Goal: Task Accomplishment & Management: Complete application form

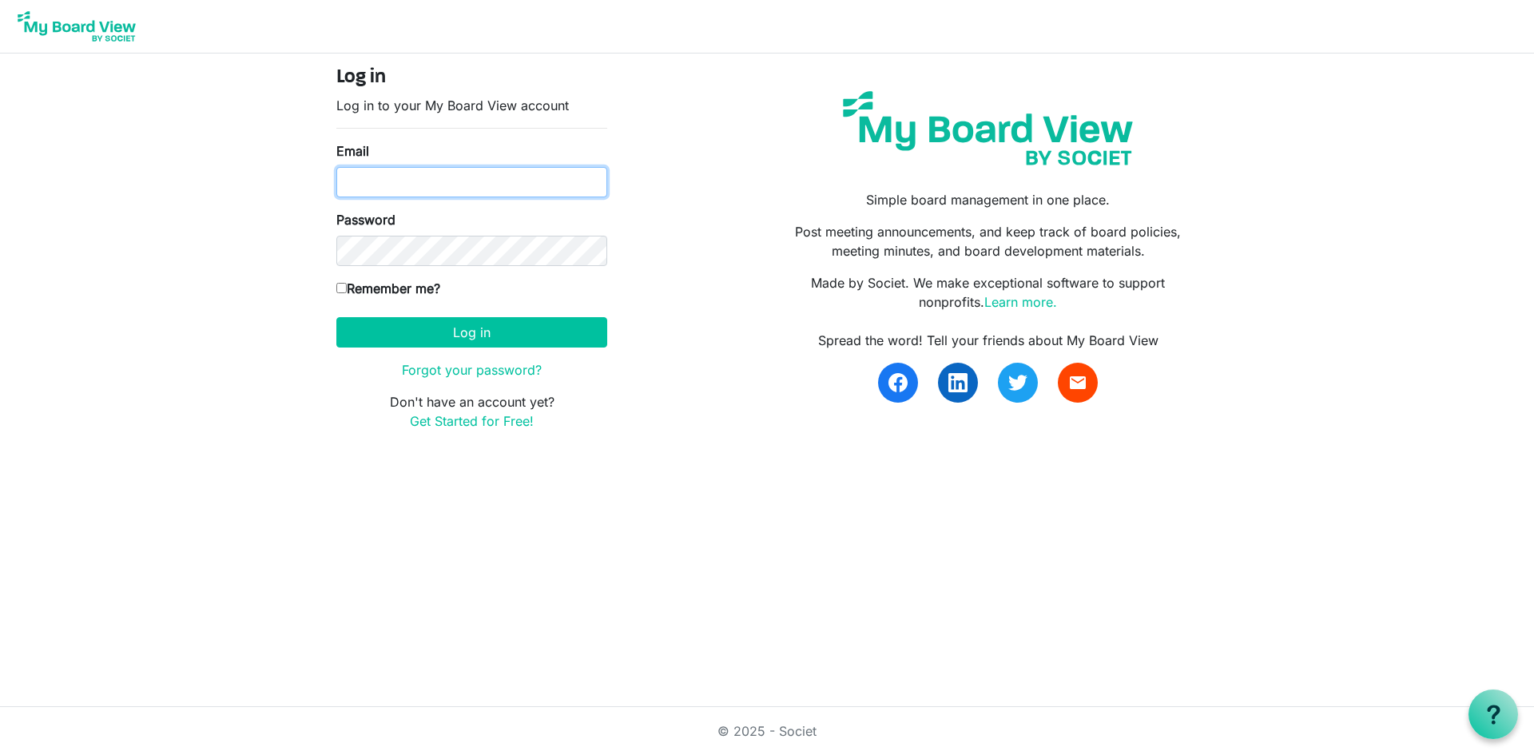
click at [391, 190] on input "Email" at bounding box center [471, 182] width 271 height 30
type input "daniellemanion@outlook.com"
click at [344, 288] on input "Remember me?" at bounding box center [341, 288] width 10 height 10
checkbox input "true"
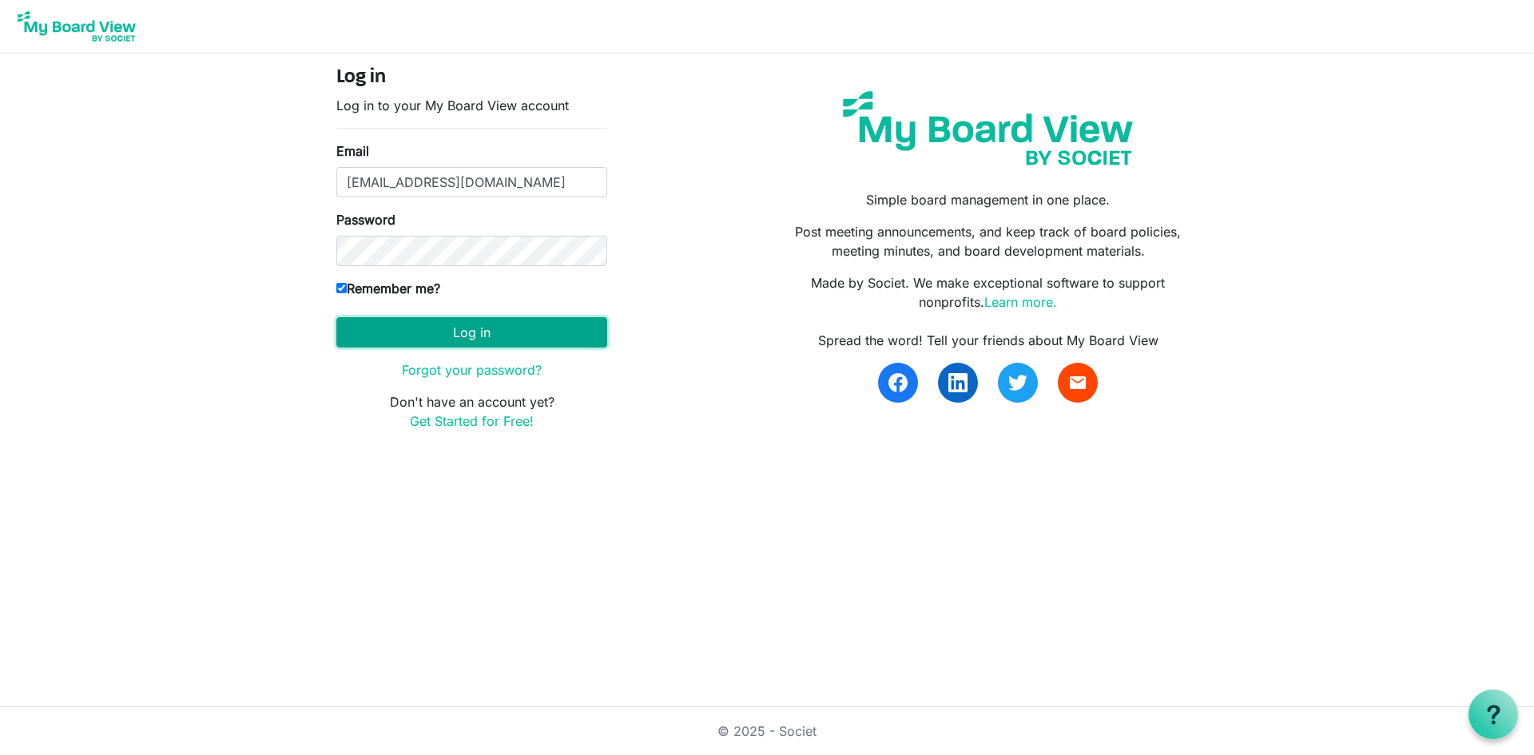
click at [483, 330] on button "Log in" at bounding box center [471, 332] width 271 height 30
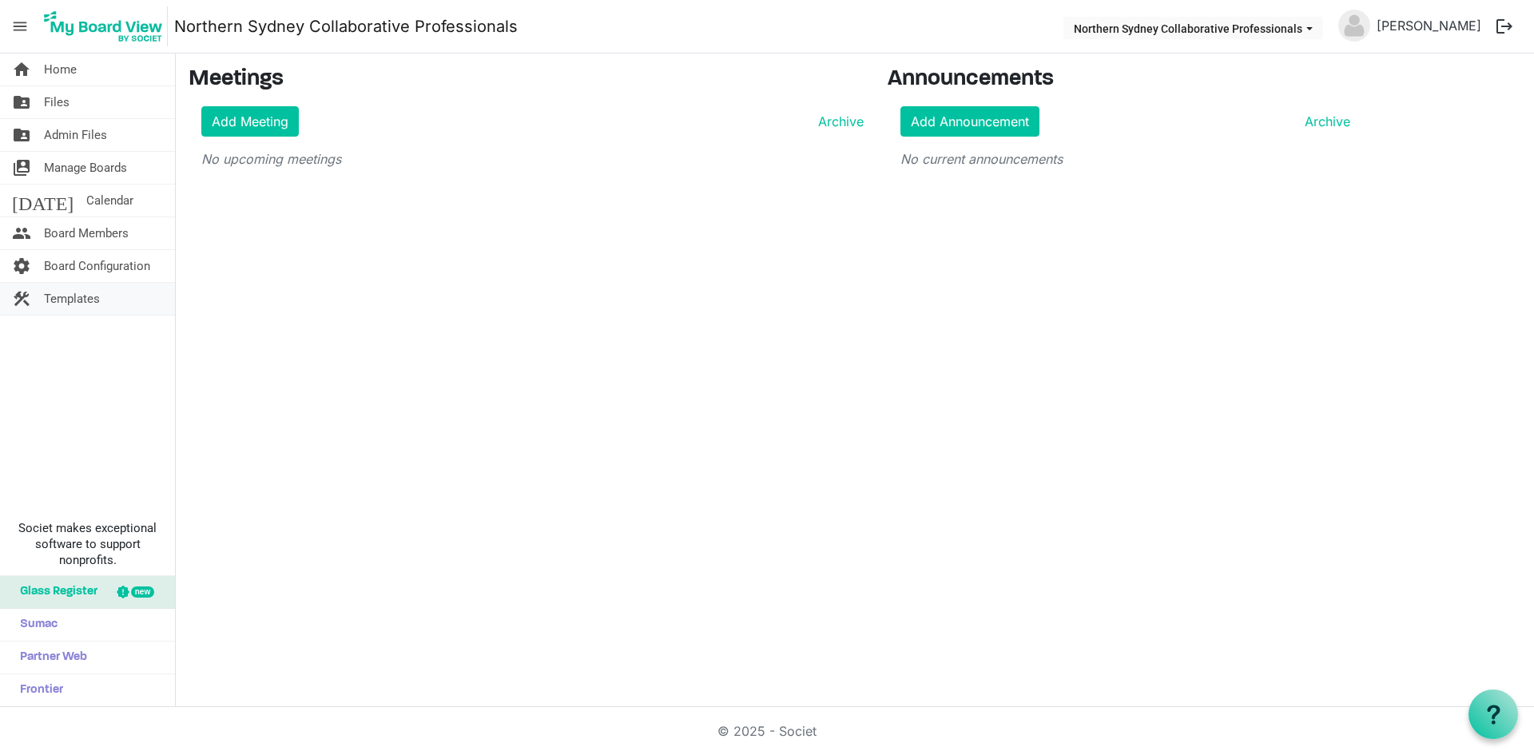
click at [79, 292] on span "Templates" at bounding box center [72, 299] width 56 height 32
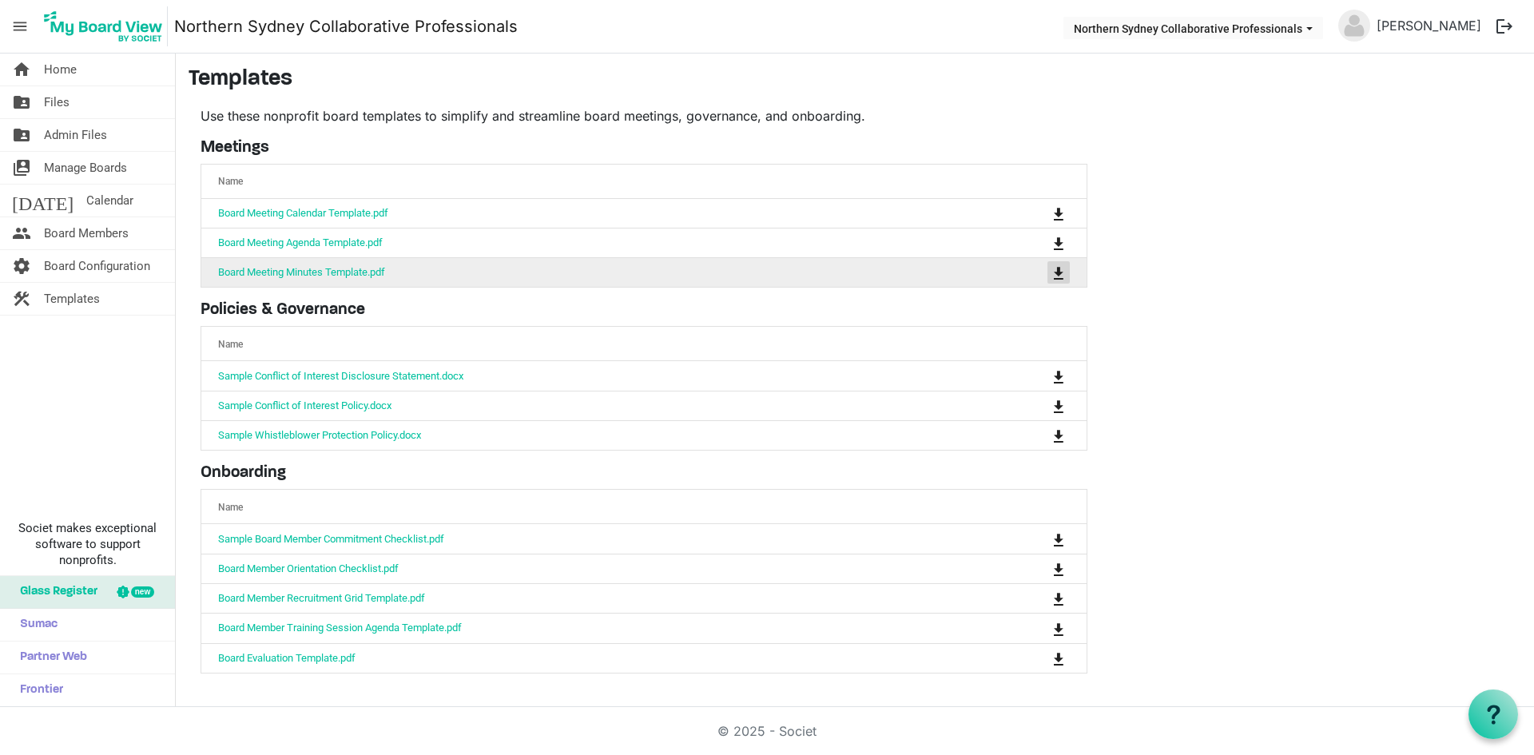
click at [1060, 272] on span "is Command column column header" at bounding box center [1059, 273] width 10 height 13
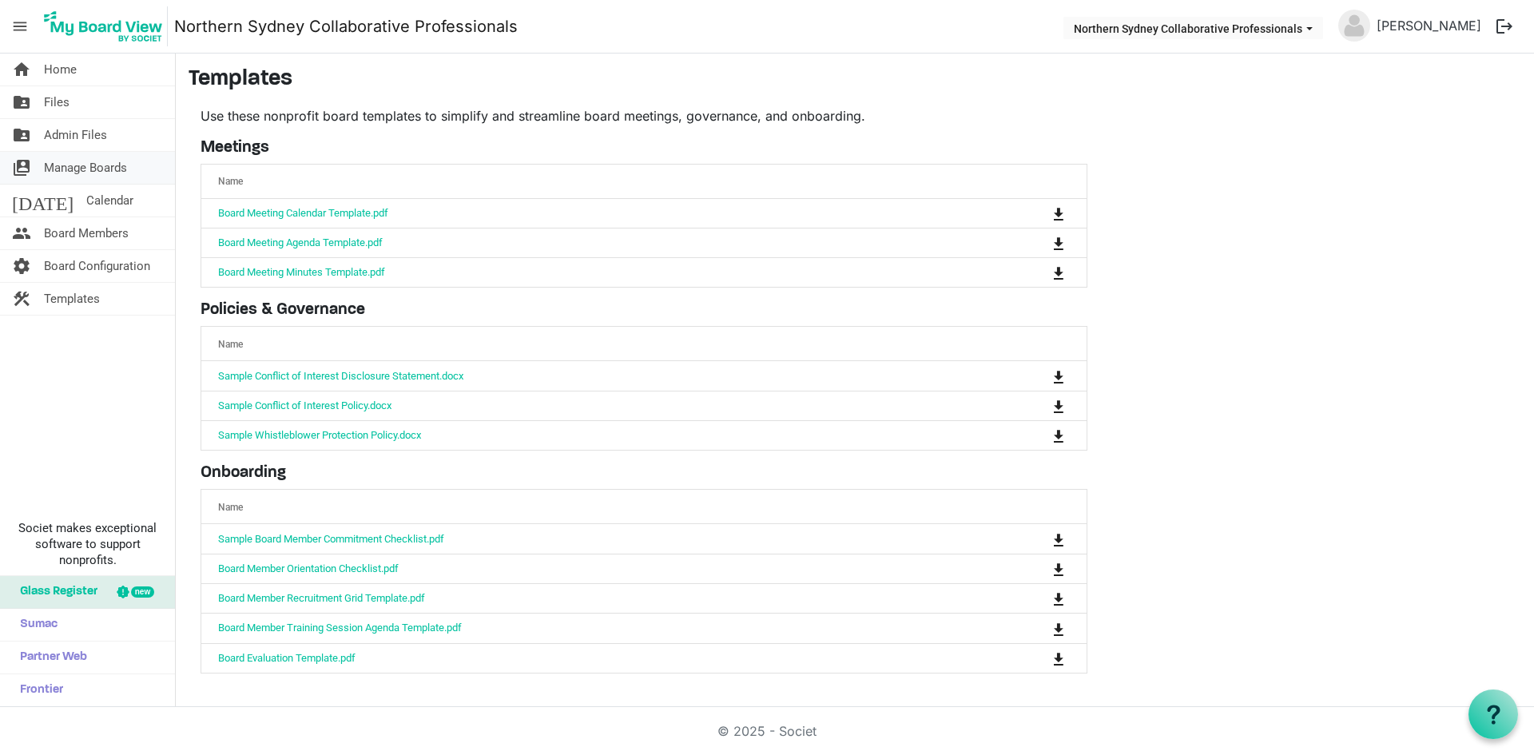
click at [108, 165] on span "Manage Boards" at bounding box center [85, 168] width 83 height 32
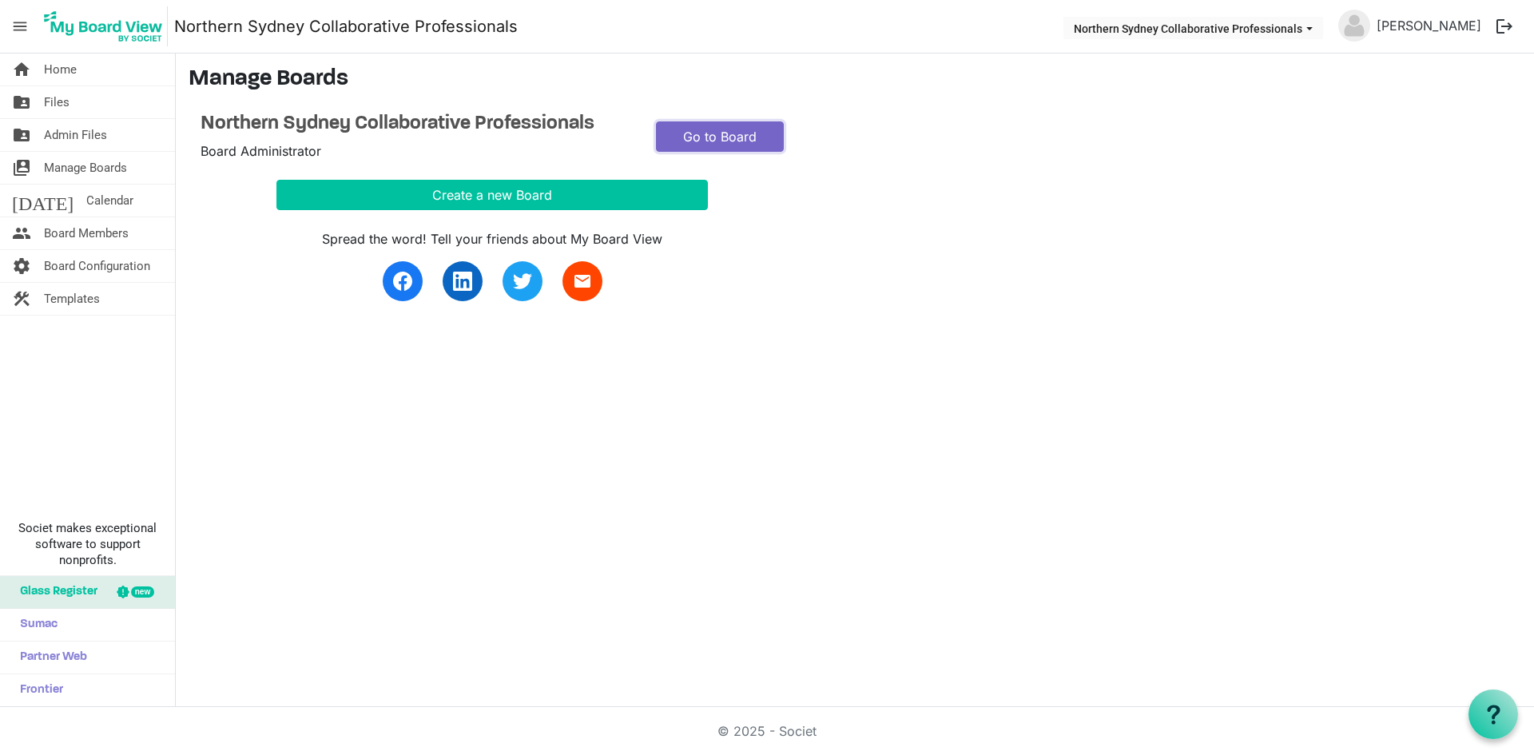
click at [706, 136] on link "Go to Board" at bounding box center [720, 136] width 128 height 30
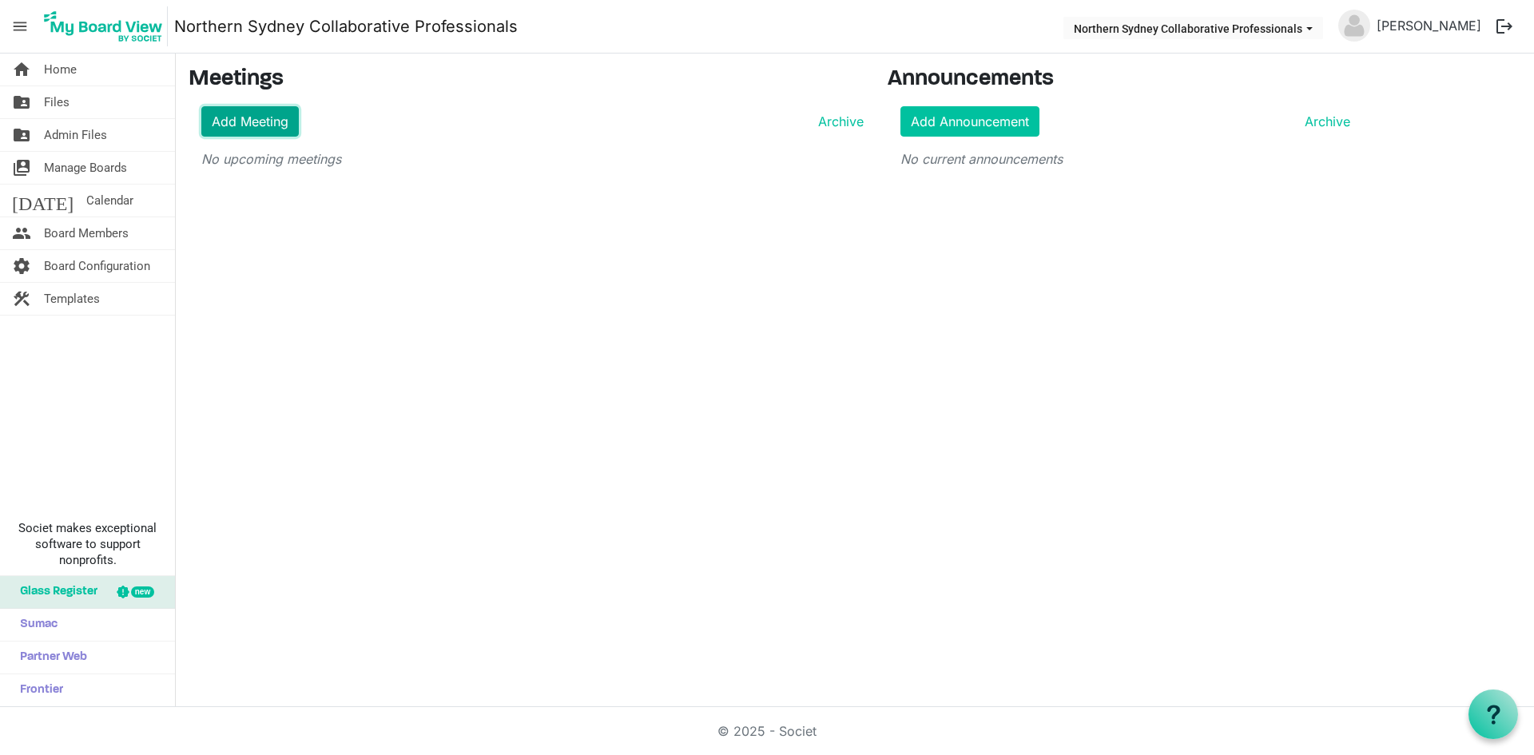
click at [239, 120] on link "Add Meeting" at bounding box center [249, 121] width 97 height 30
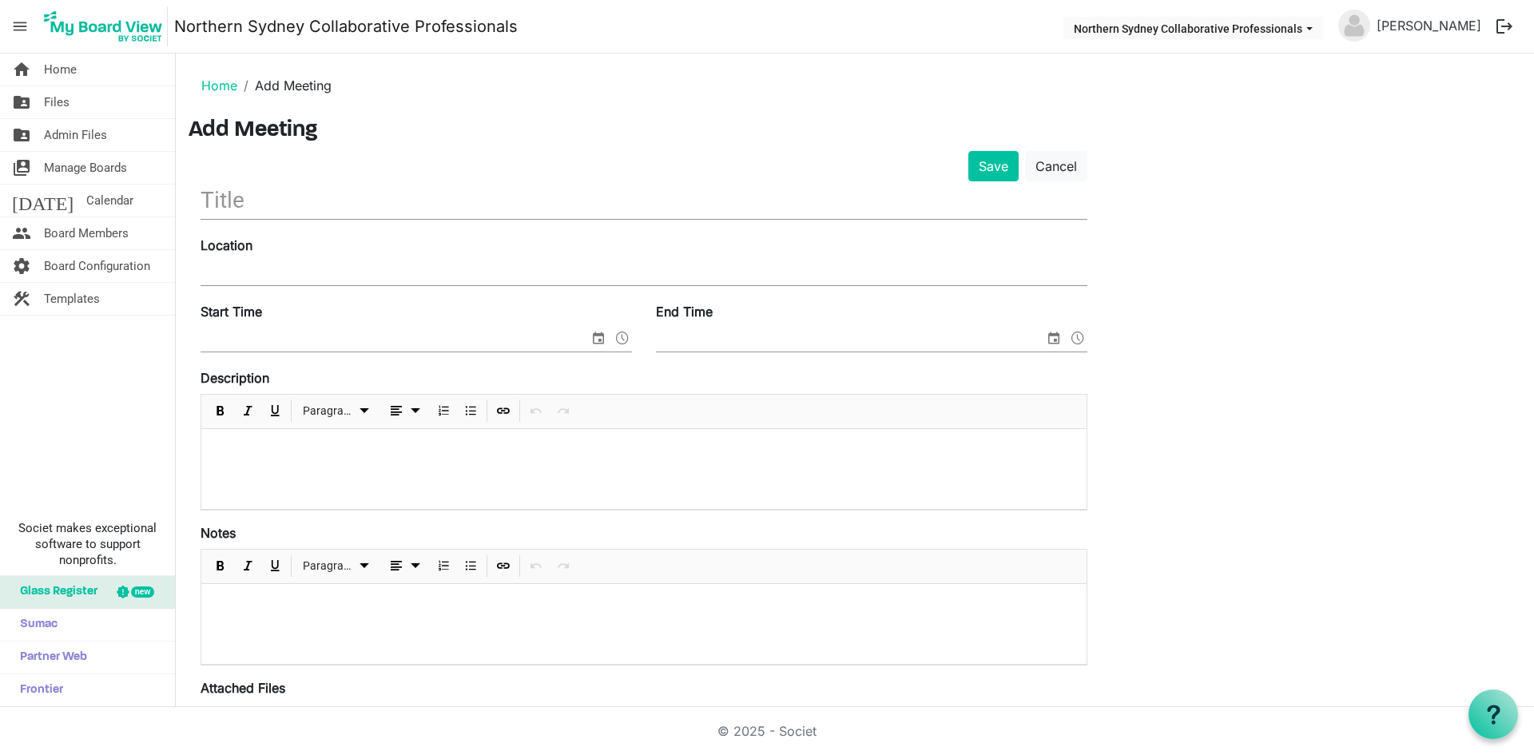
click at [282, 197] on input "text" at bounding box center [644, 200] width 887 height 38
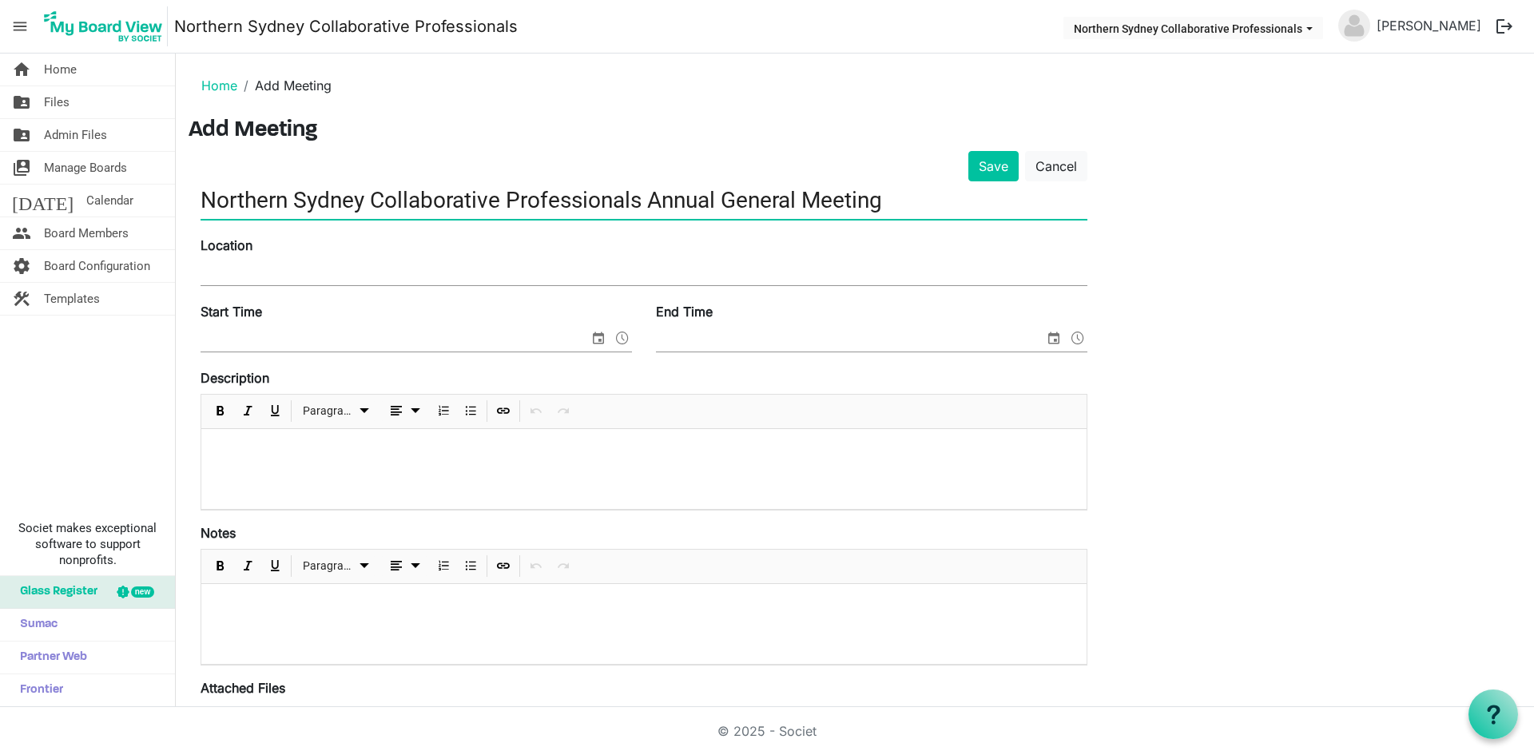
click at [212, 268] on div "Location" at bounding box center [644, 263] width 911 height 54
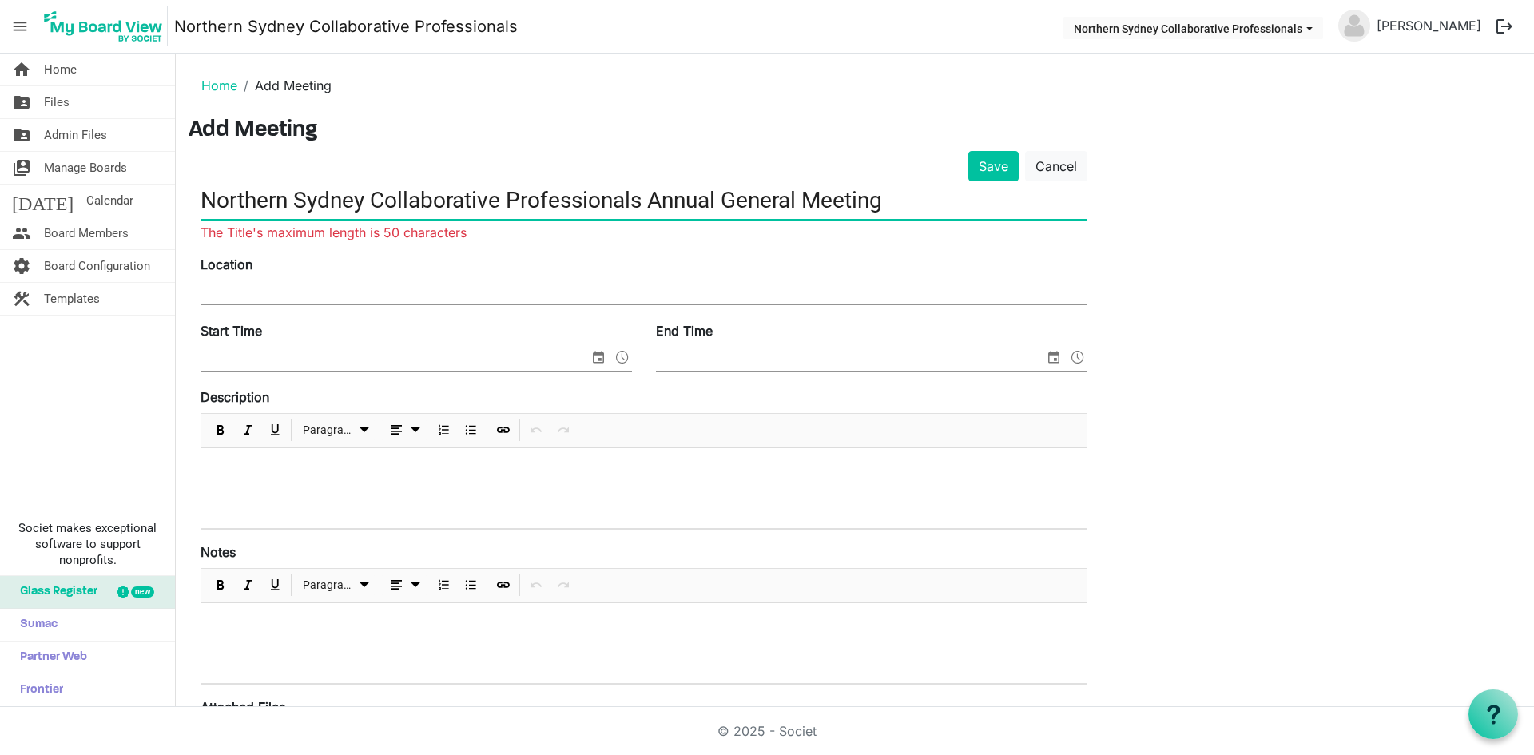
drag, startPoint x: 644, startPoint y: 201, endPoint x: 213, endPoint y: 204, distance: 431.4
click at [213, 204] on input "Northern Sydney Collaborative Professionals Annual General Meeting" at bounding box center [644, 200] width 887 height 38
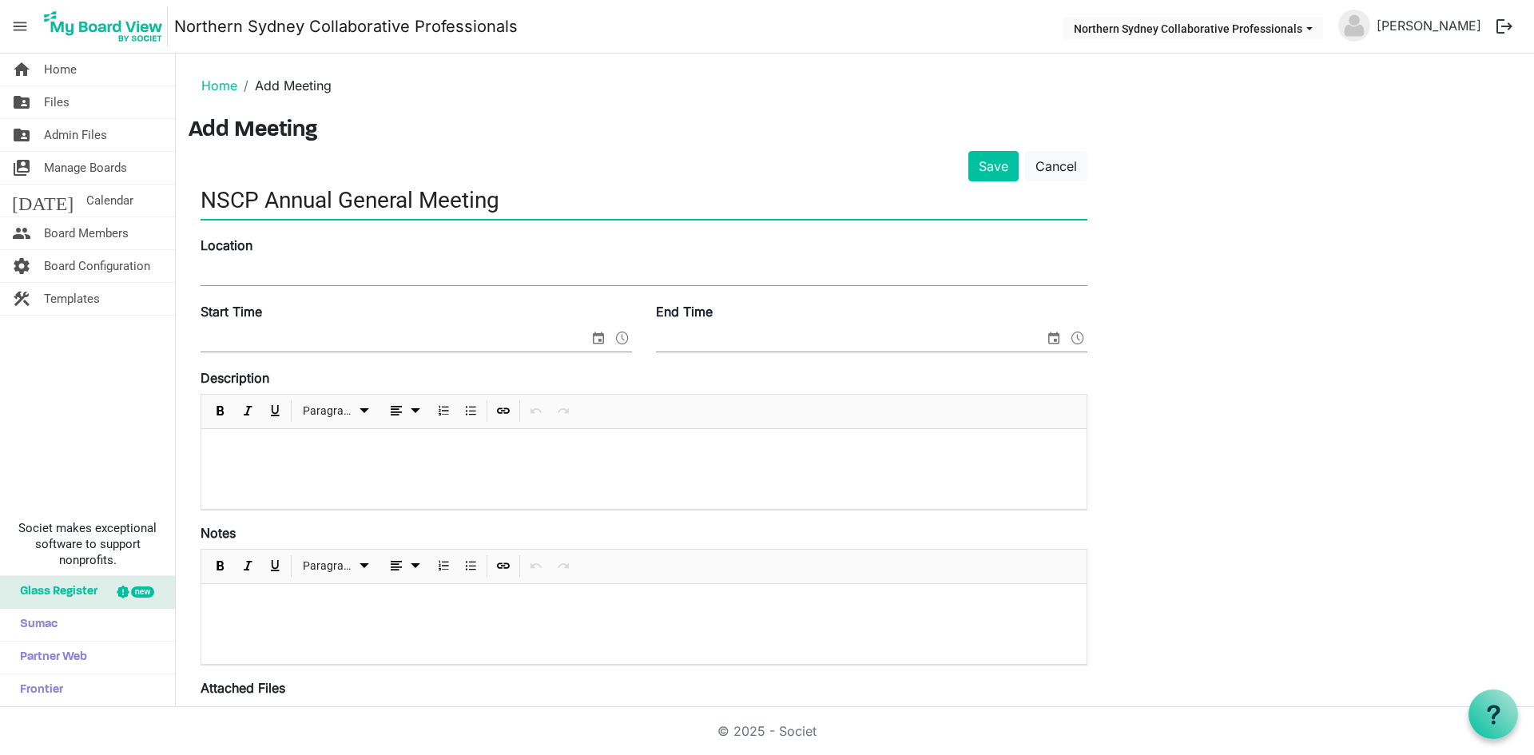
type input "NSCP Annual General Meeting"
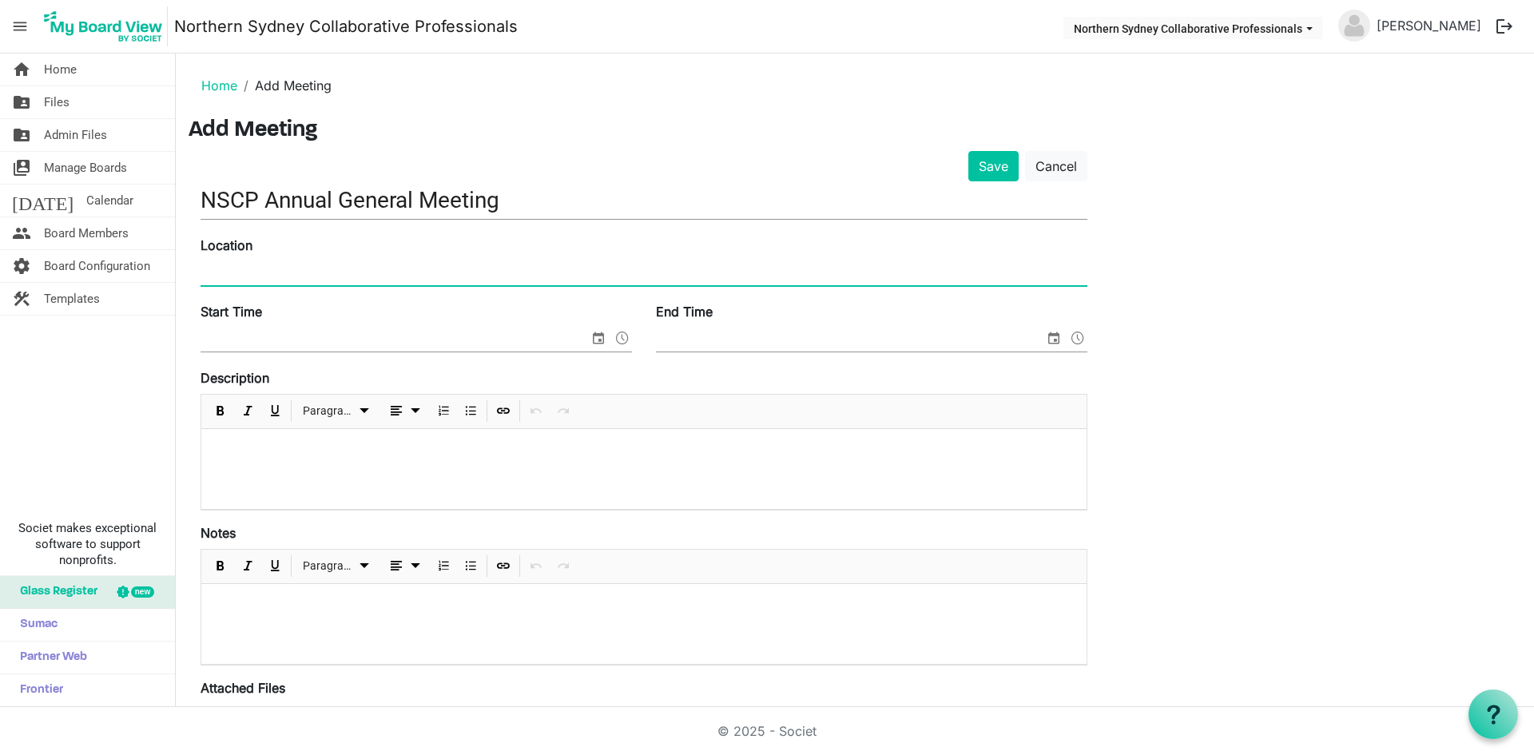
click at [242, 274] on input "Location" at bounding box center [644, 273] width 887 height 24
type input "TBC"
click at [620, 336] on span at bounding box center [622, 338] width 19 height 21
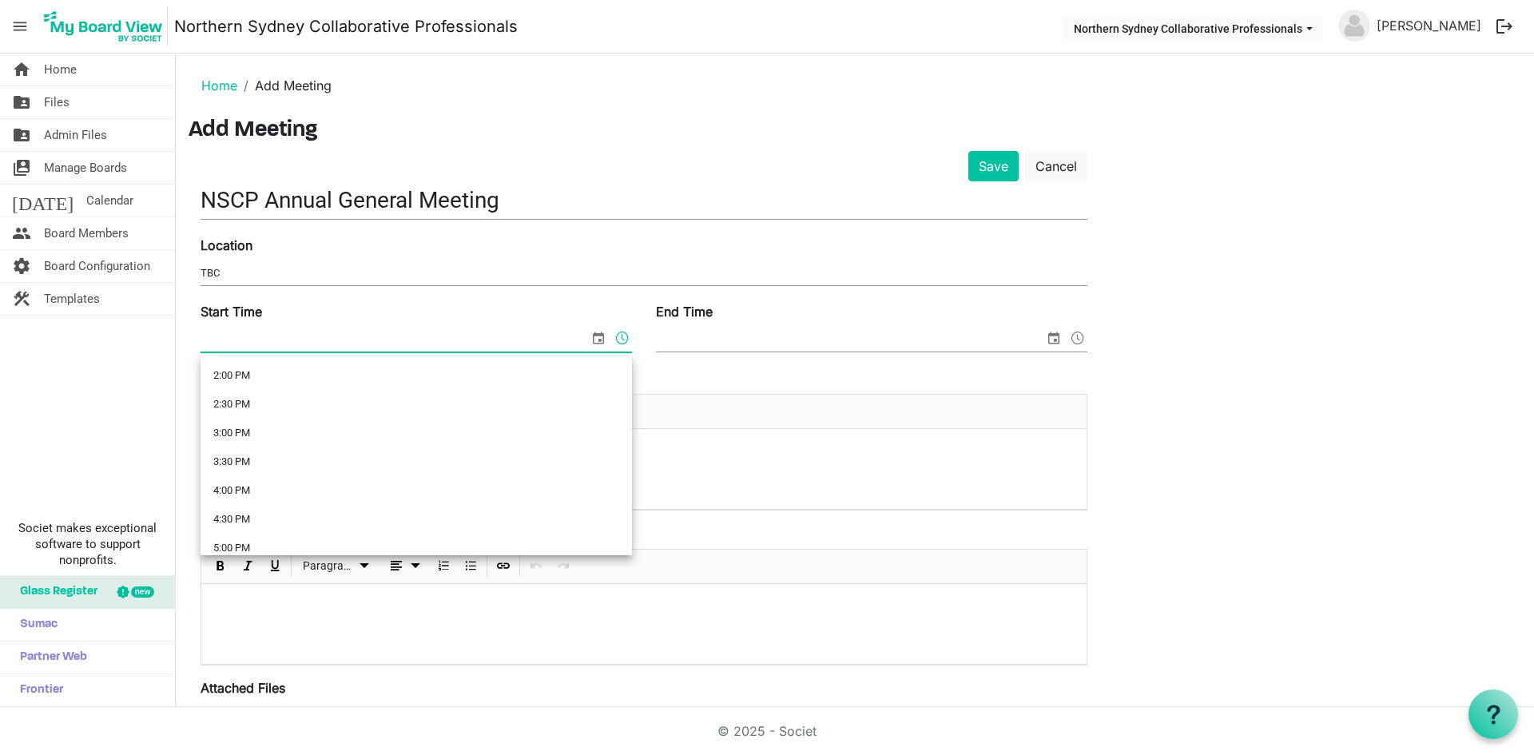
scroll to position [823, 0]
click at [475, 495] on li "4:30 PM" at bounding box center [416, 502] width 431 height 29
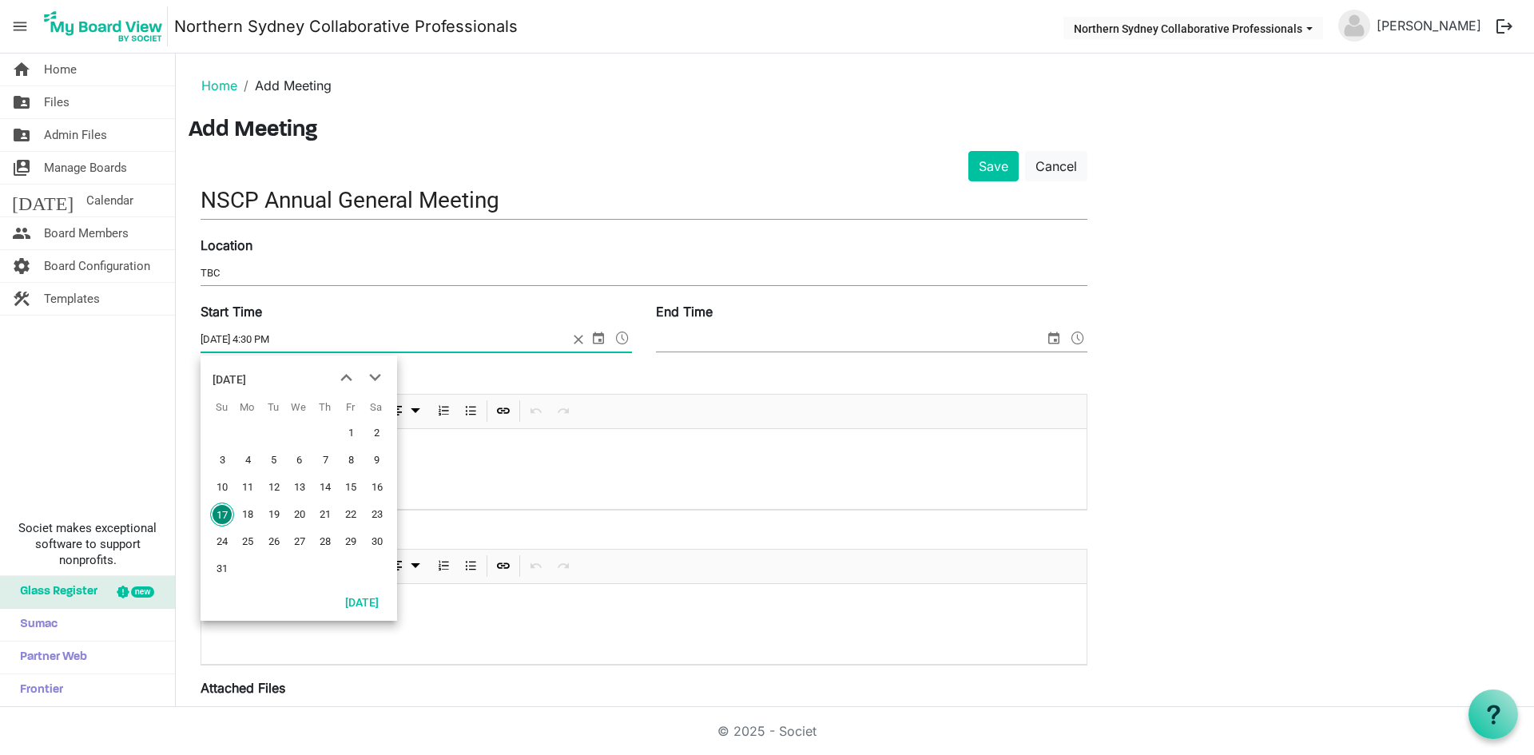
click at [598, 337] on span "select" at bounding box center [598, 338] width 19 height 21
click at [372, 376] on span "next month" at bounding box center [375, 378] width 28 height 29
click at [324, 481] on span "18" at bounding box center [325, 487] width 24 height 24
type input "9/18/2025 4:30 PM"
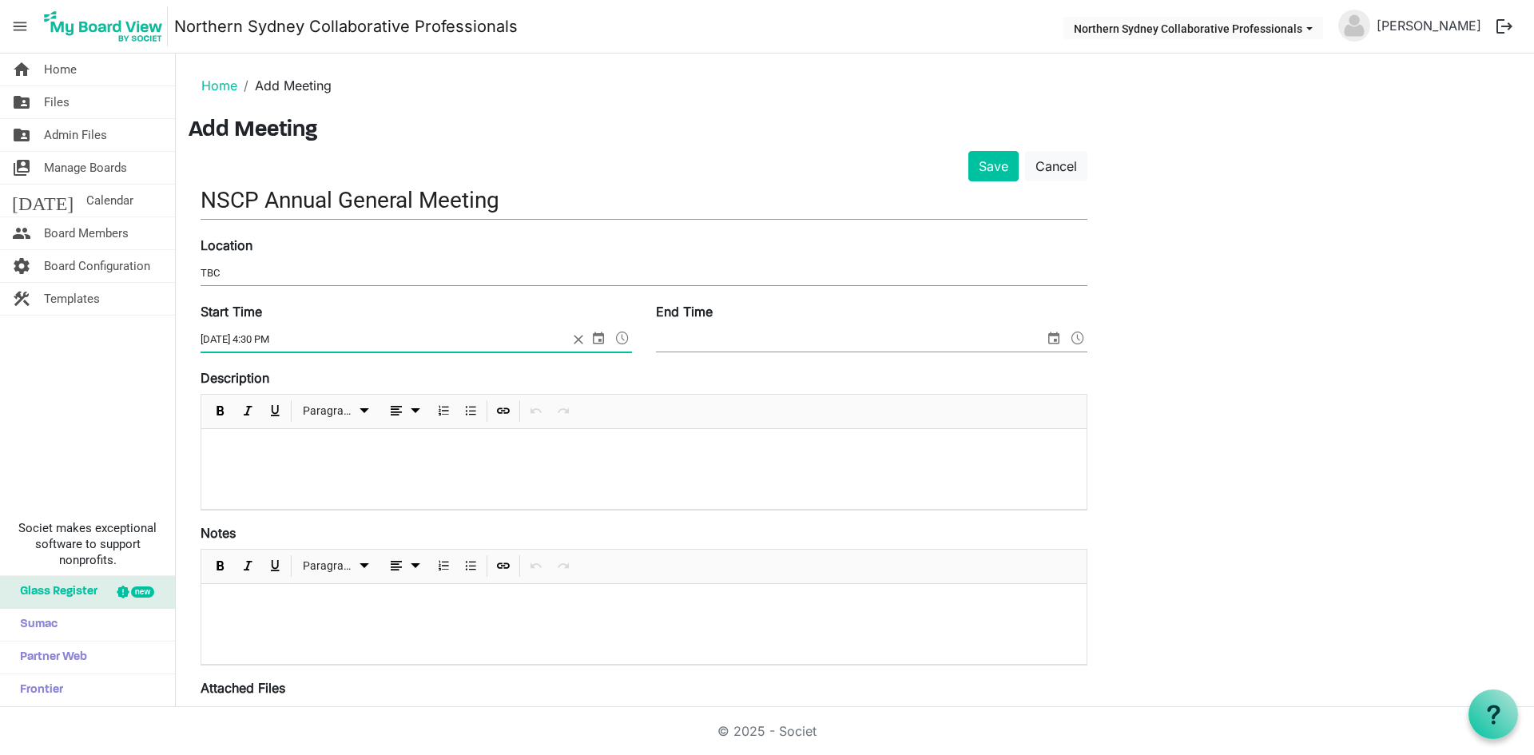
click at [1053, 337] on span "select" at bounding box center [1053, 338] width 19 height 21
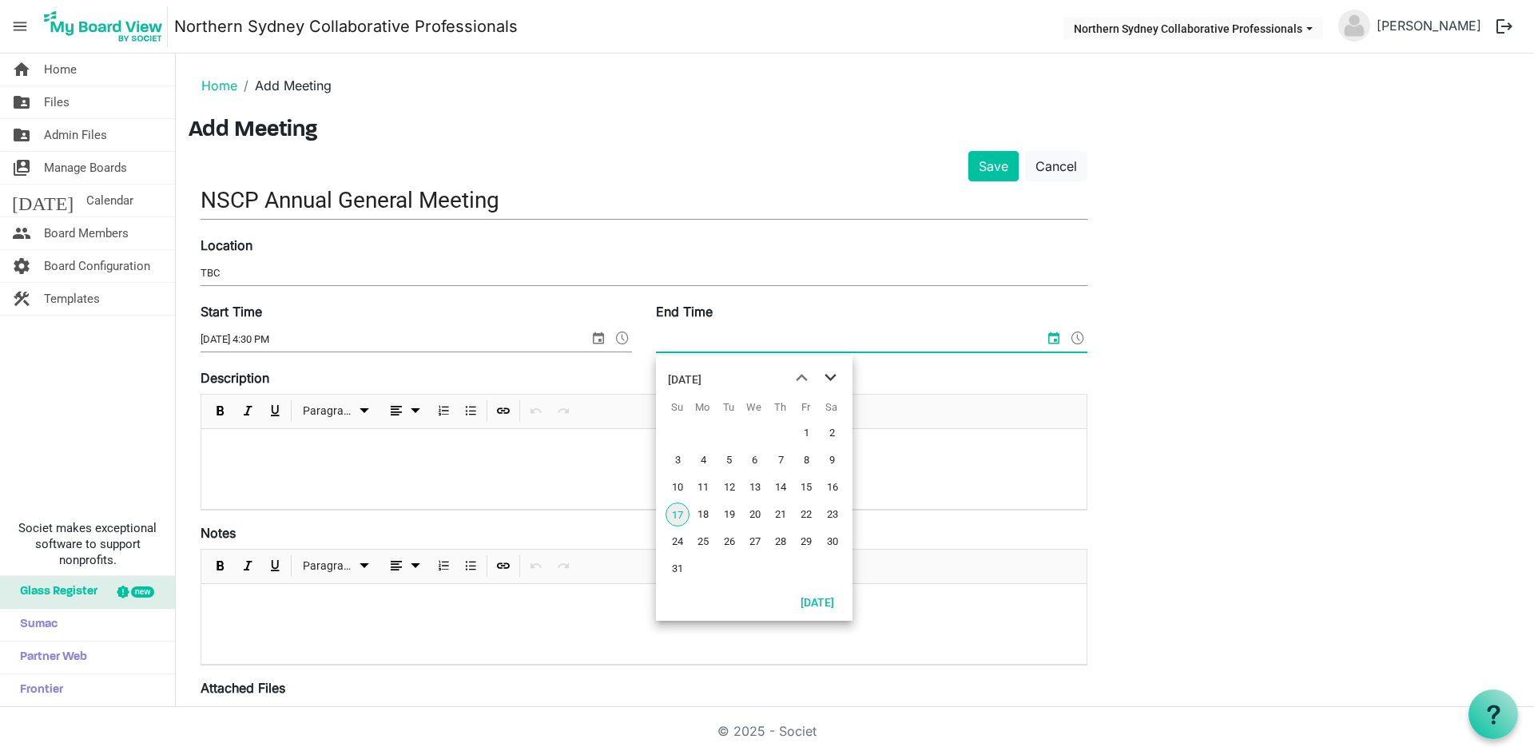
click at [831, 376] on span "next month" at bounding box center [831, 378] width 28 height 29
click at [777, 489] on span "18" at bounding box center [781, 487] width 24 height 24
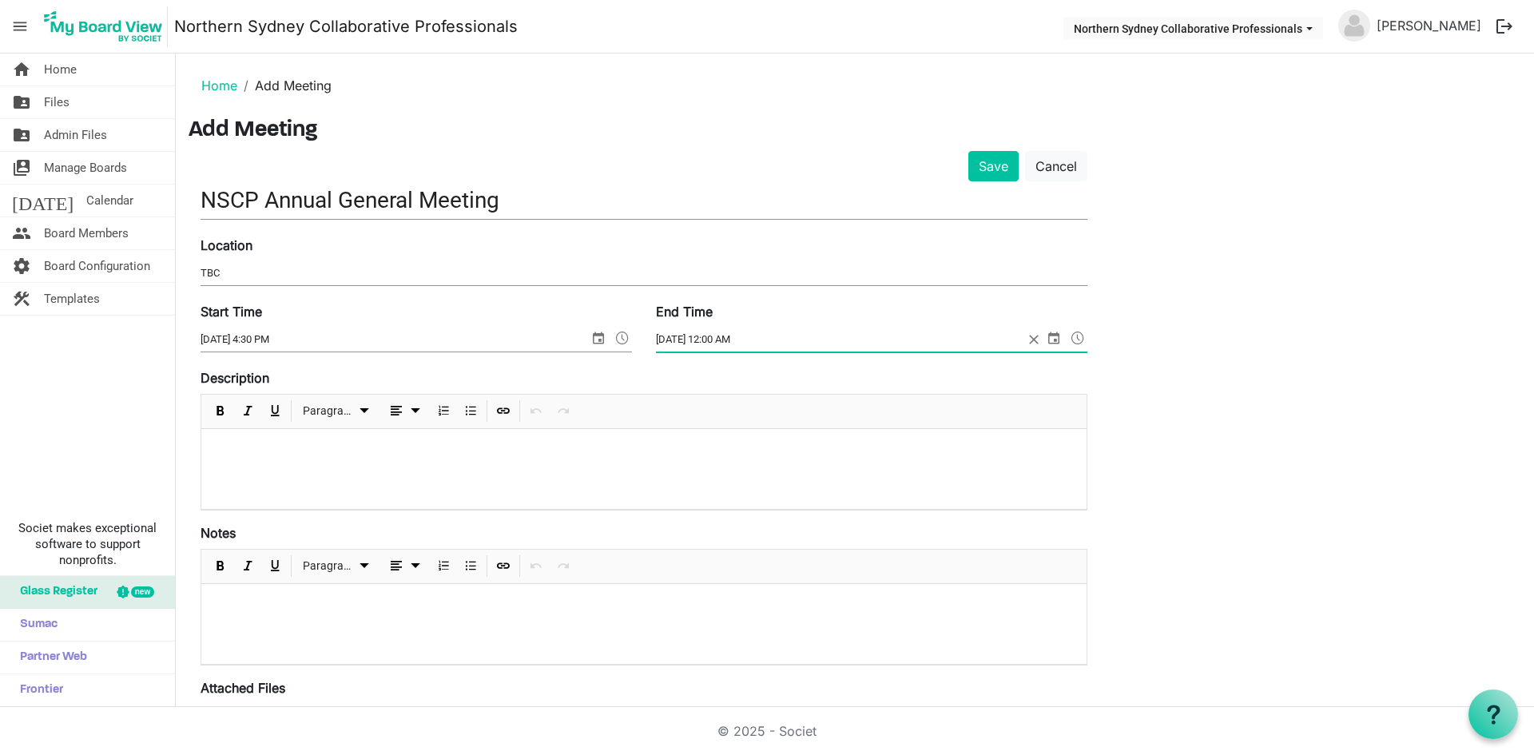
click at [1085, 334] on span at bounding box center [1077, 338] width 19 height 21
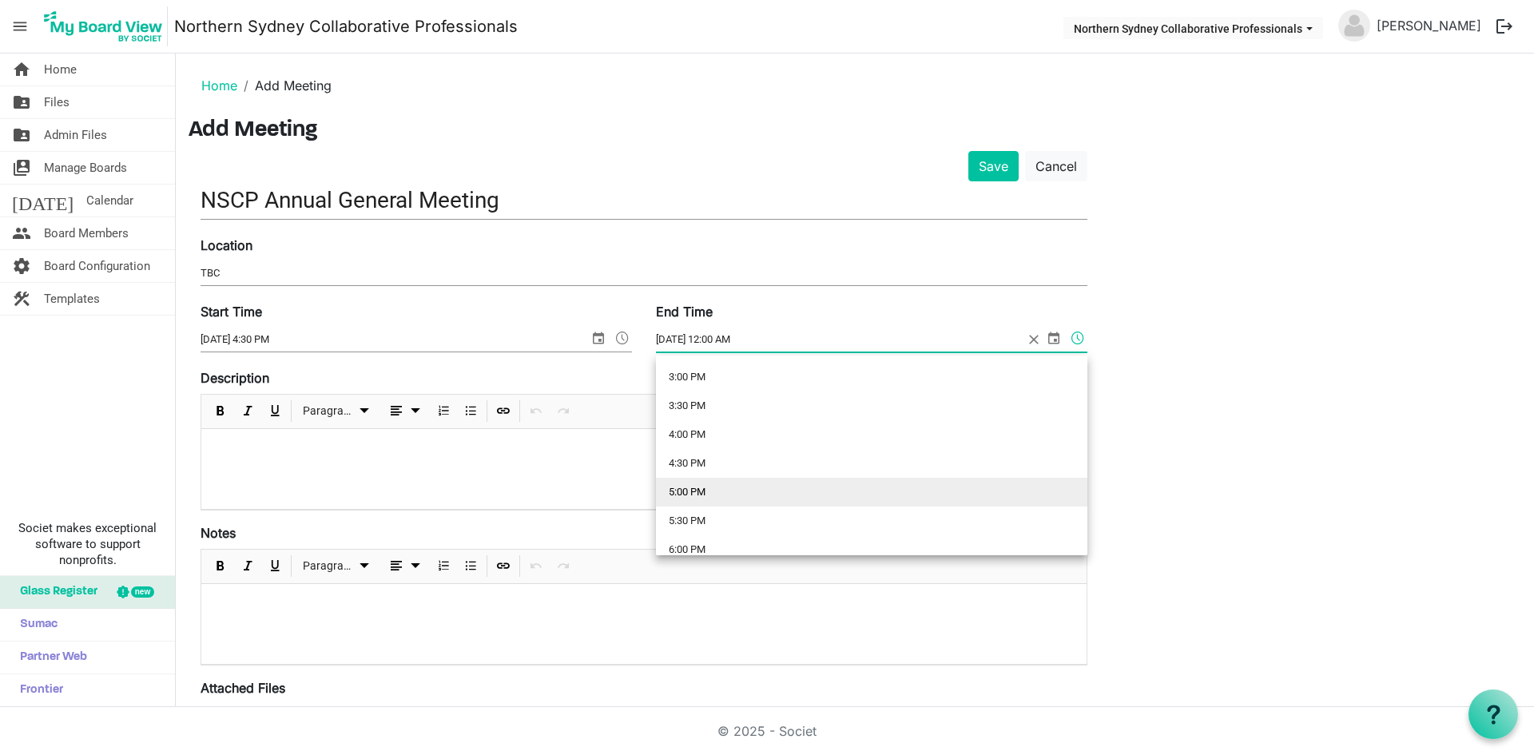
click at [1075, 494] on li "5:00 PM" at bounding box center [871, 492] width 431 height 29
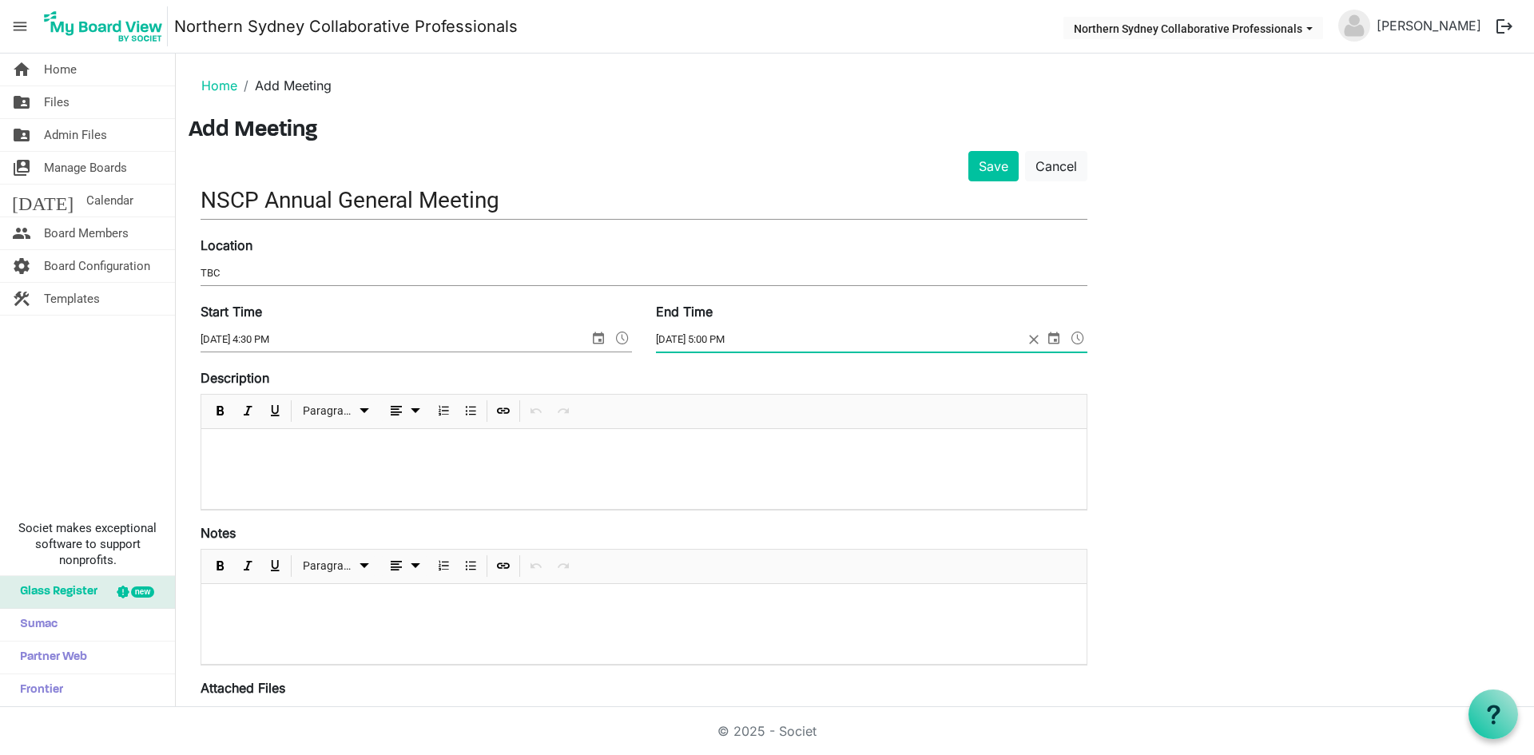
click at [1079, 337] on span at bounding box center [1077, 338] width 19 height 21
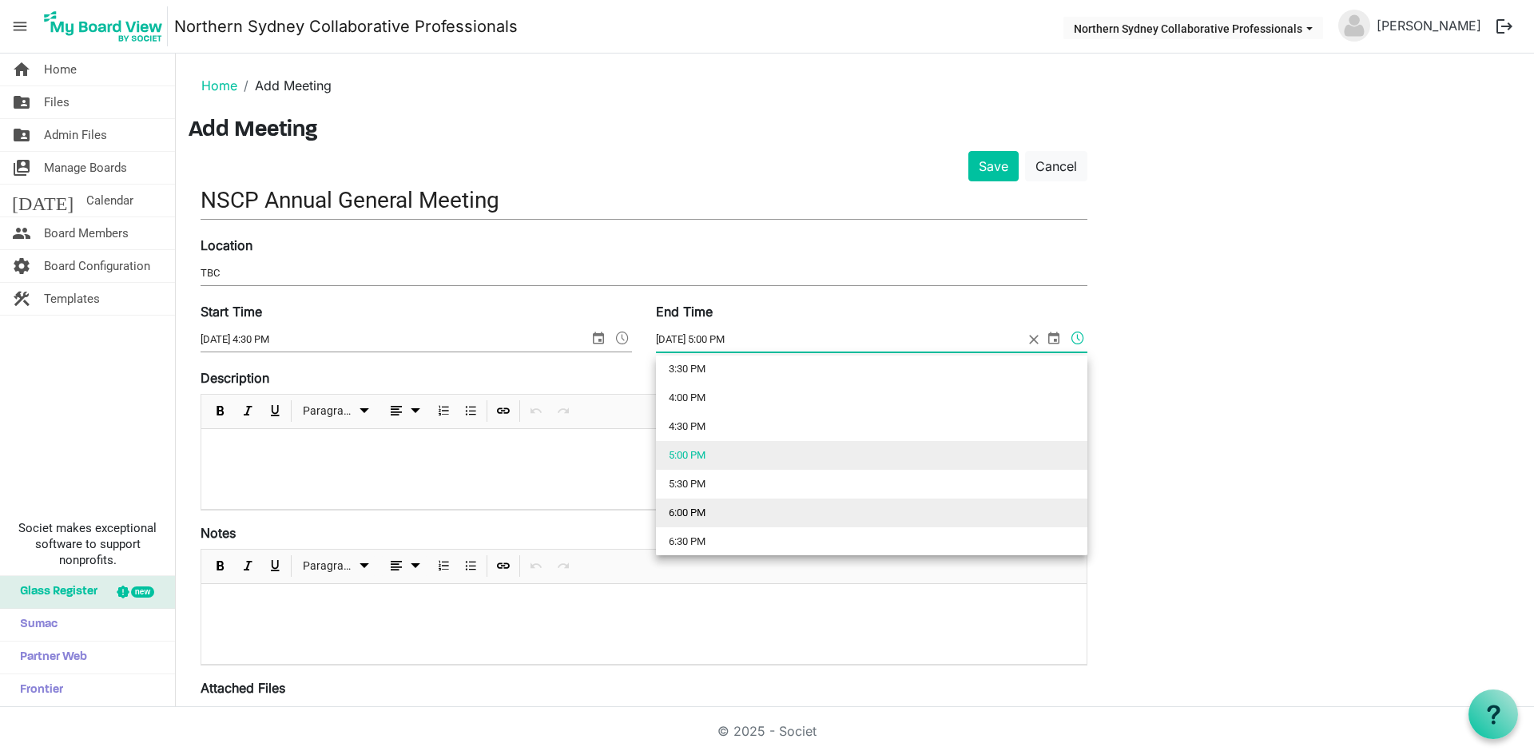
click at [827, 516] on li "6:00 PM" at bounding box center [871, 513] width 431 height 29
type input "9/18/2025 6:00 PM"
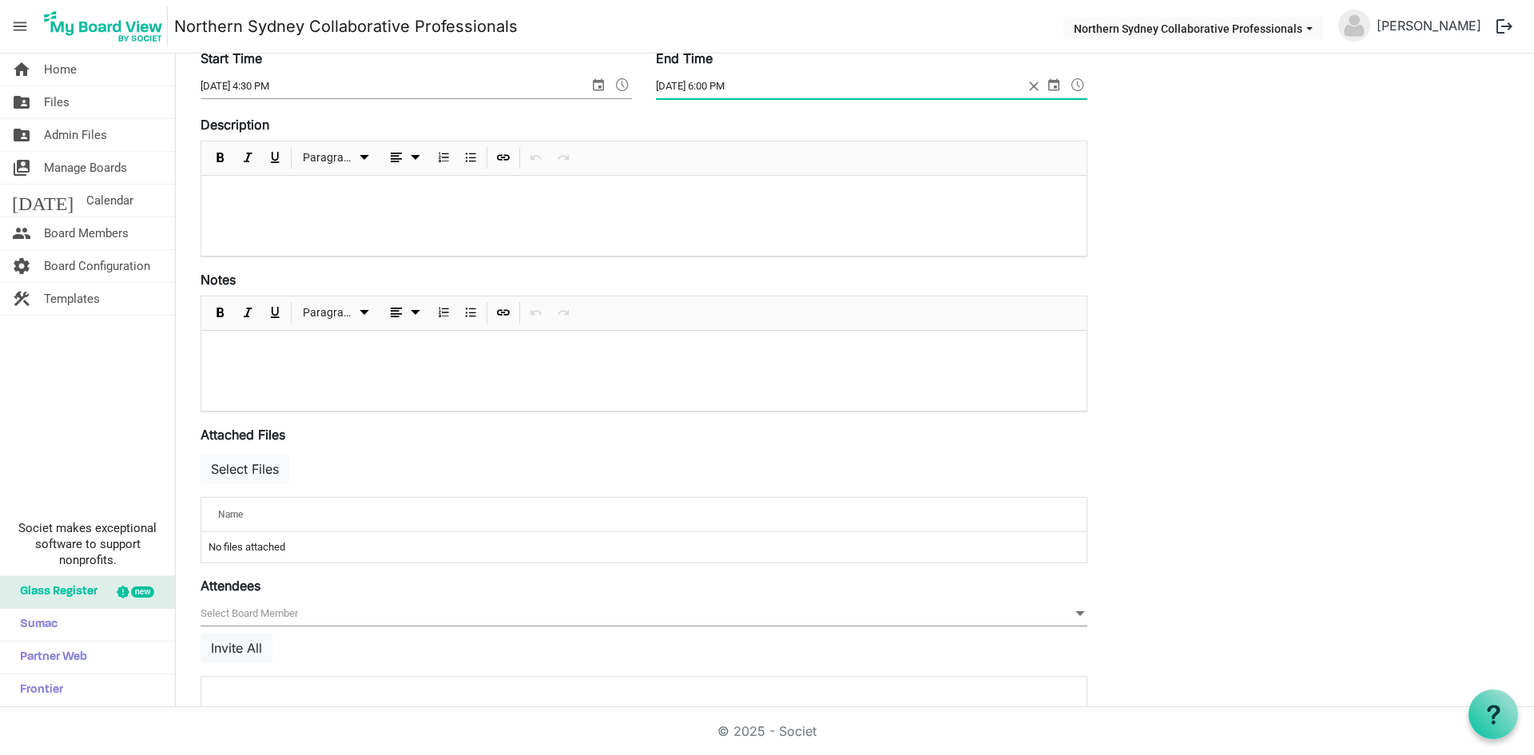
scroll to position [314, 0]
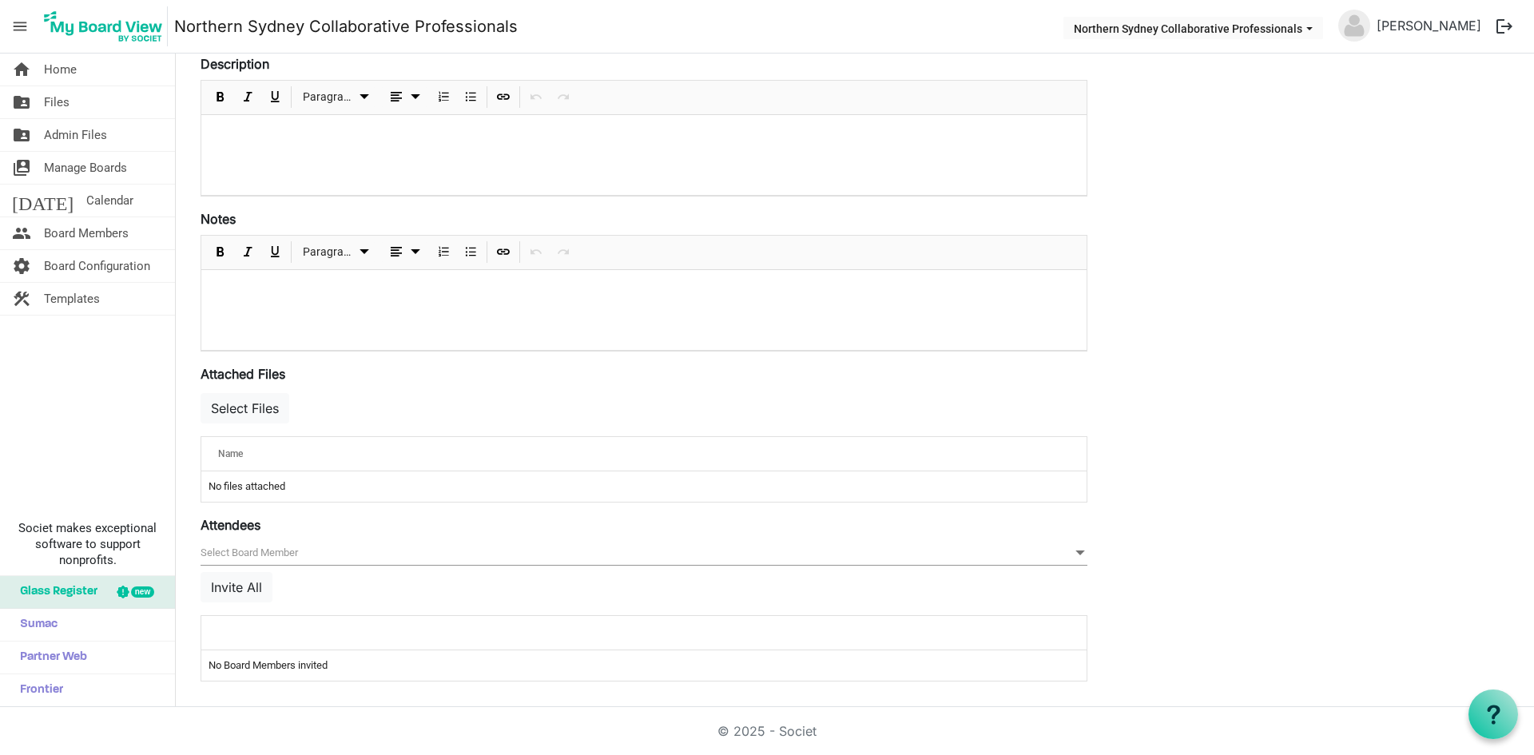
click at [1080, 551] on span at bounding box center [1080, 553] width 14 height 18
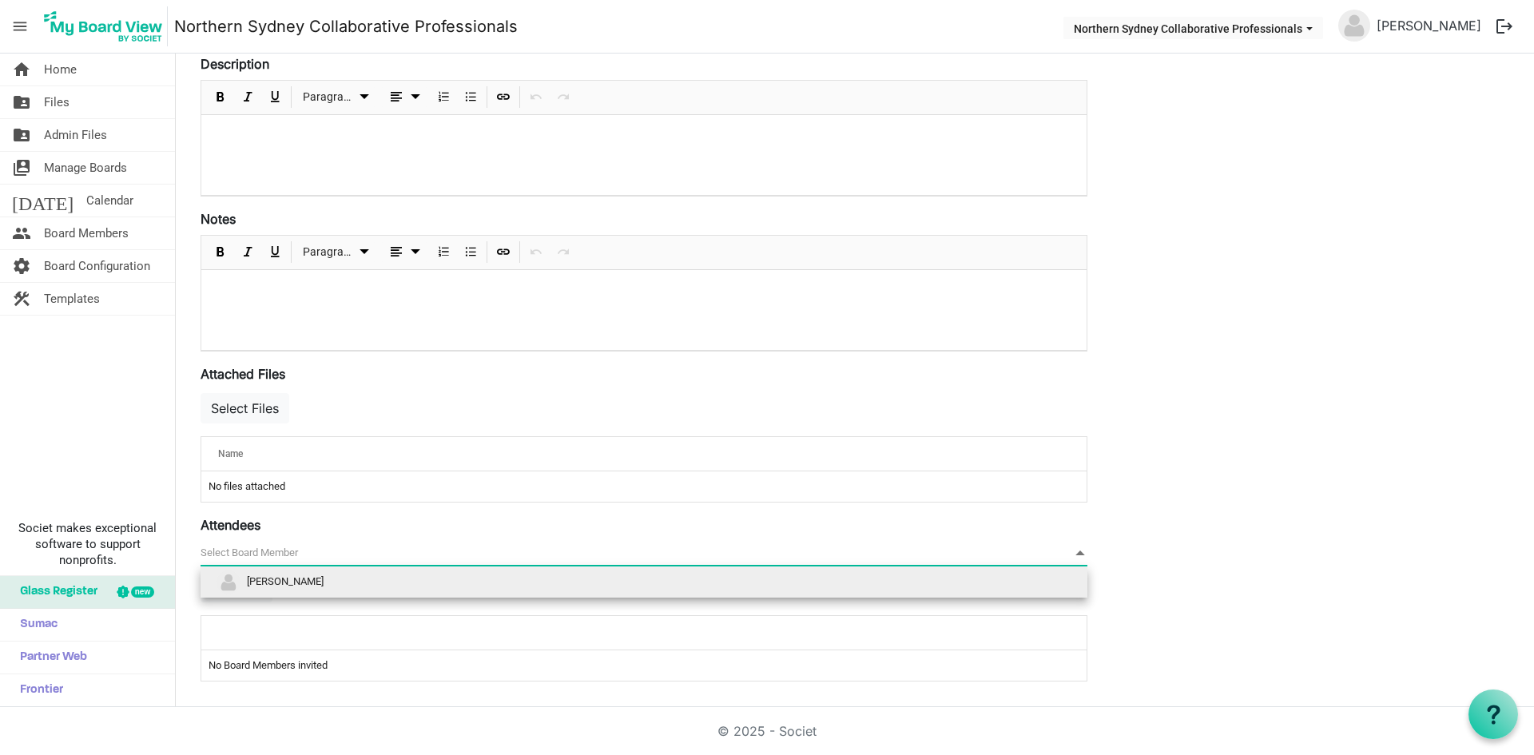
click at [737, 573] on li "[PERSON_NAME]" at bounding box center [644, 582] width 887 height 30
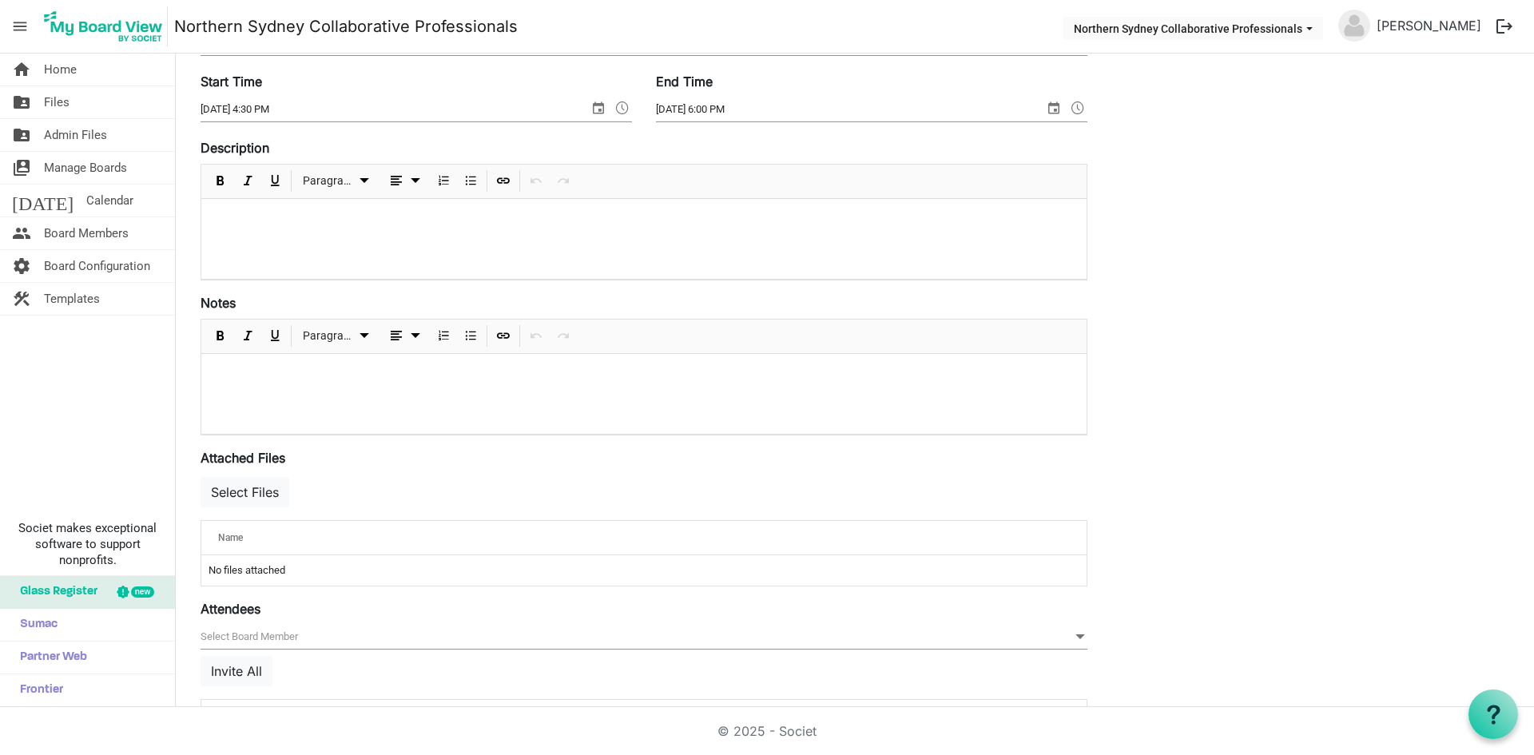
scroll to position [320, 0]
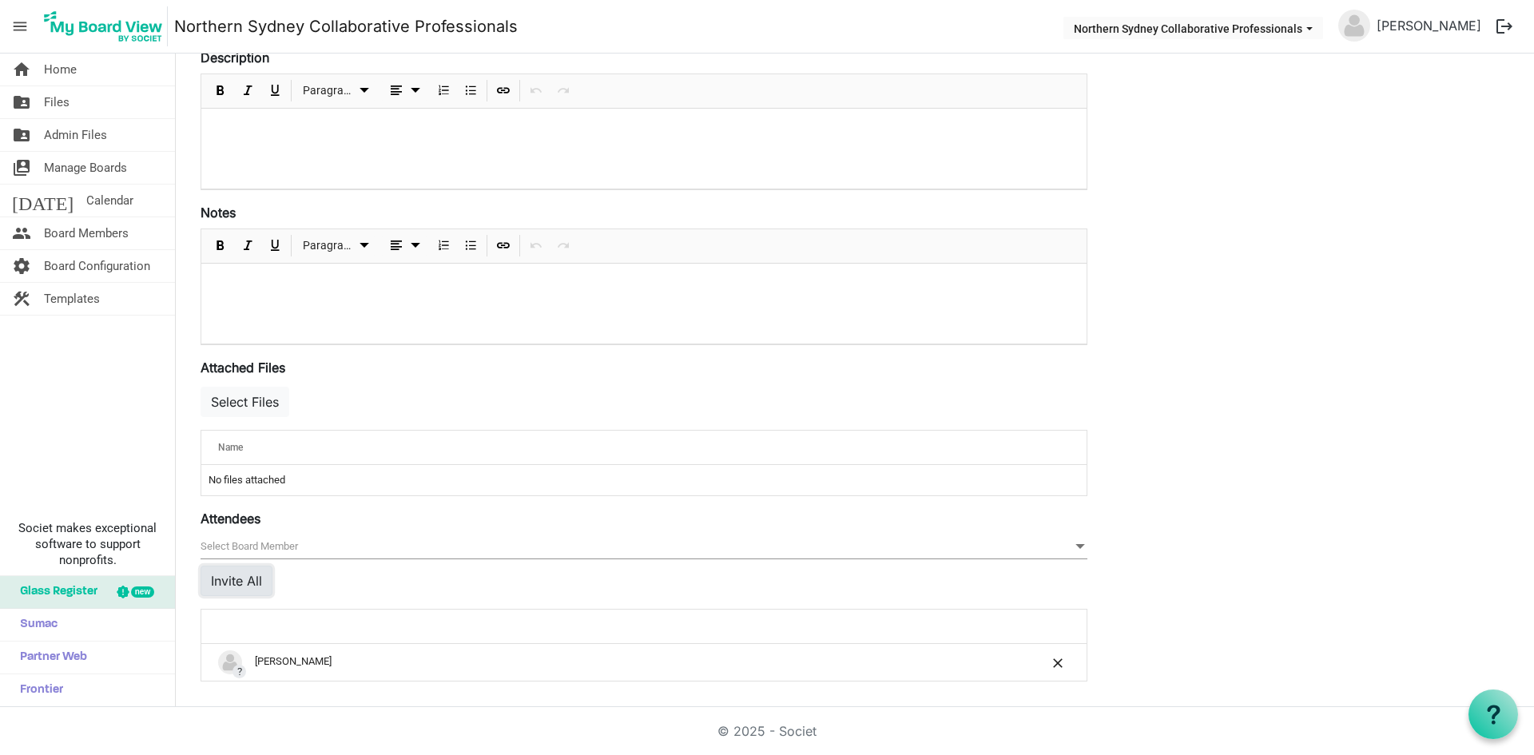
click at [231, 578] on button "Invite All" at bounding box center [237, 581] width 72 height 30
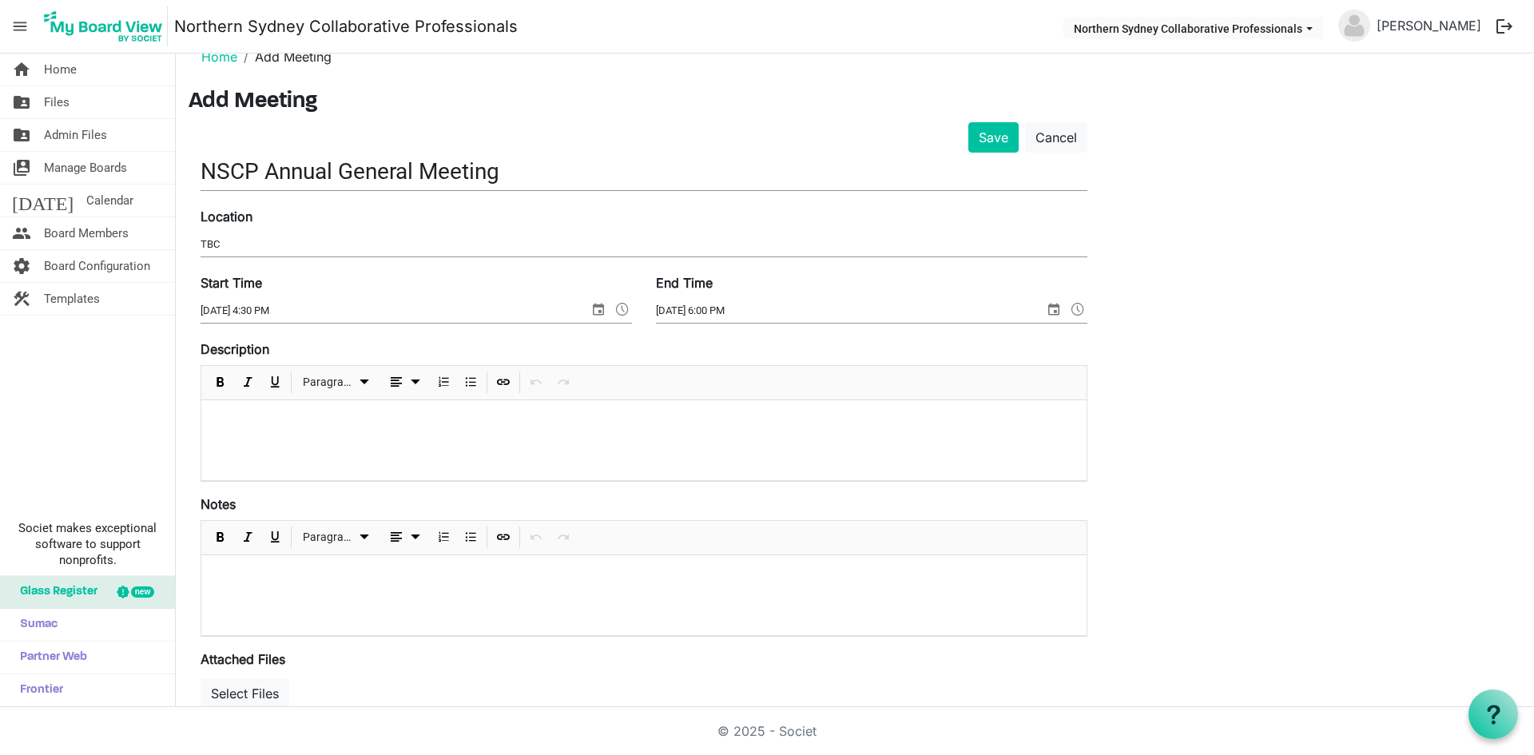
scroll to position [0, 0]
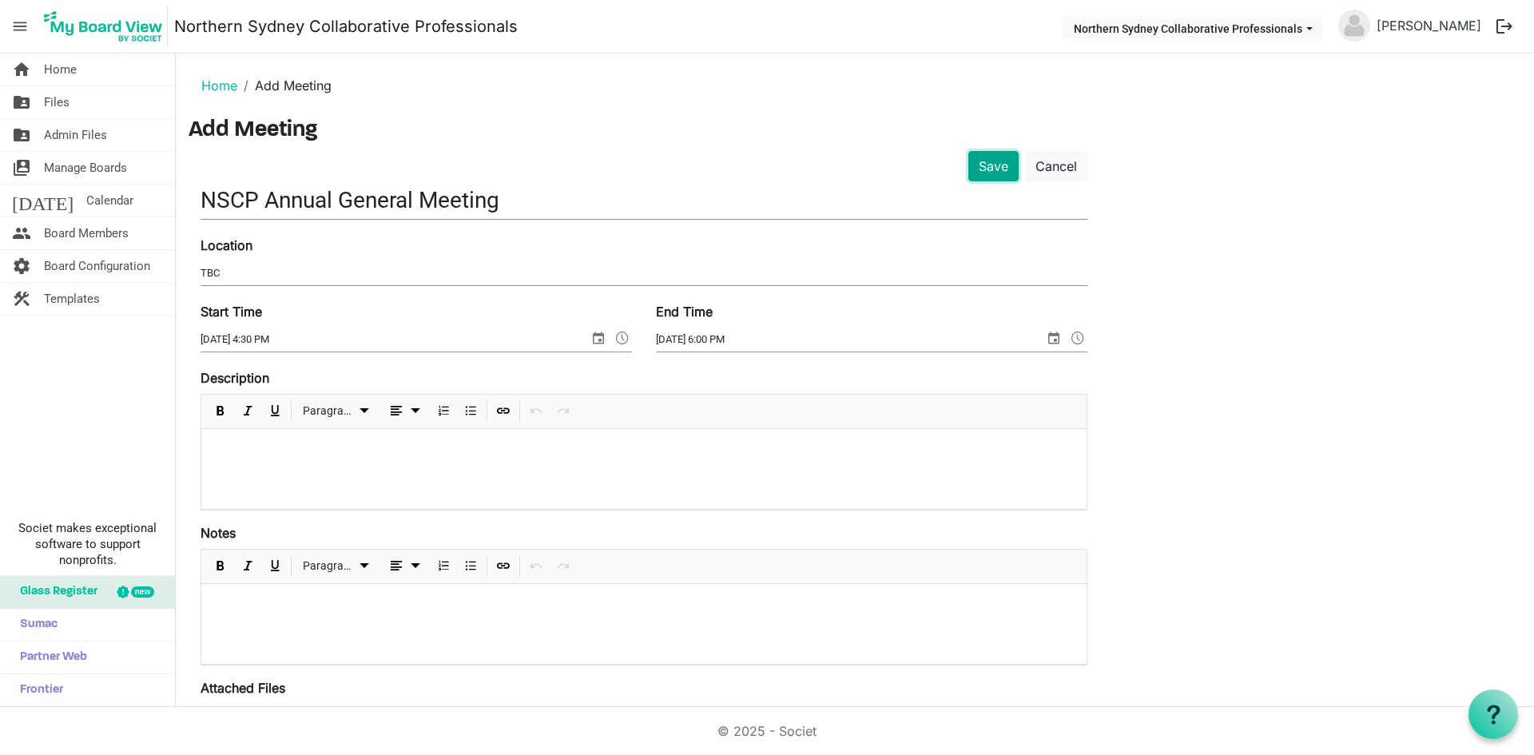
click at [991, 161] on button "Save" at bounding box center [993, 166] width 50 height 30
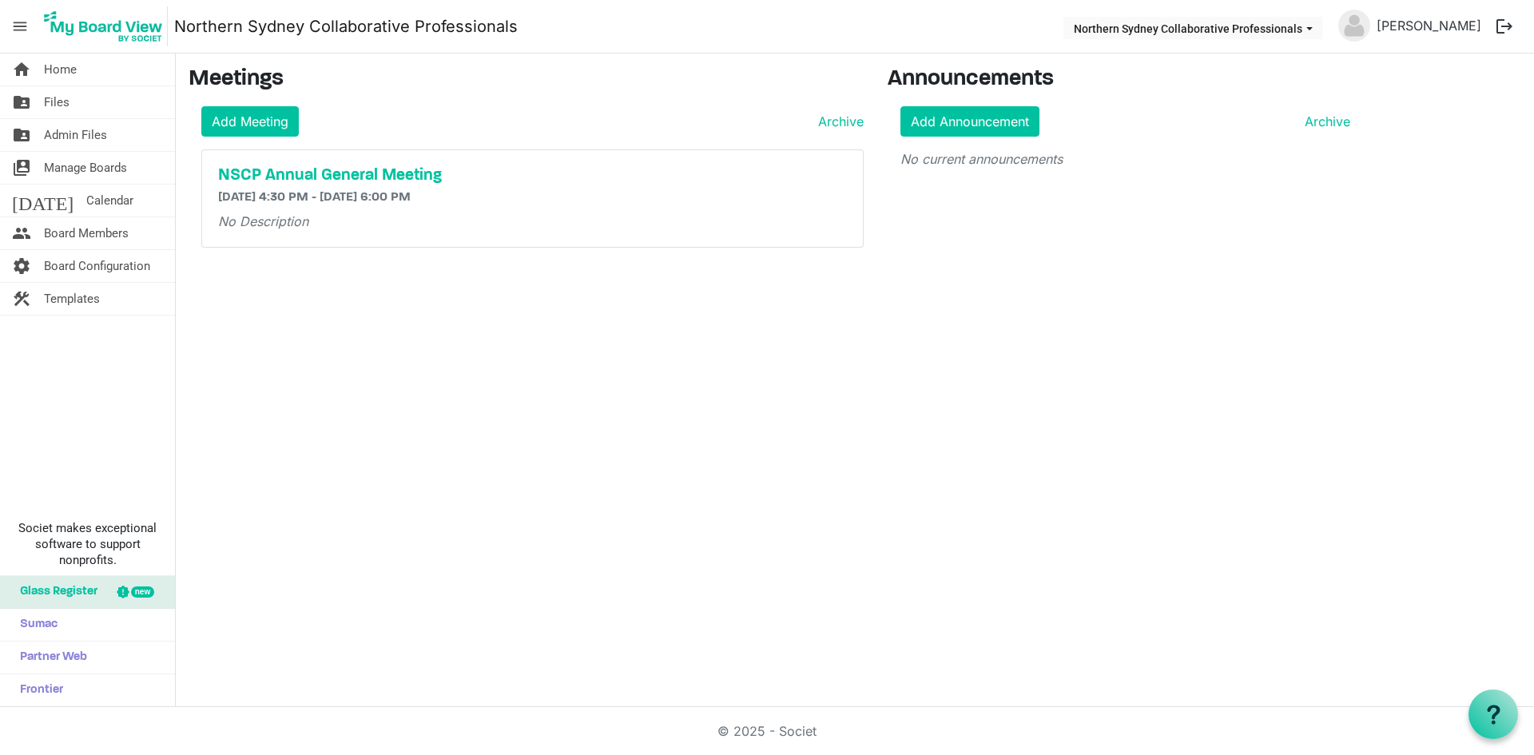
click at [20, 26] on span "menu" at bounding box center [20, 26] width 30 height 30
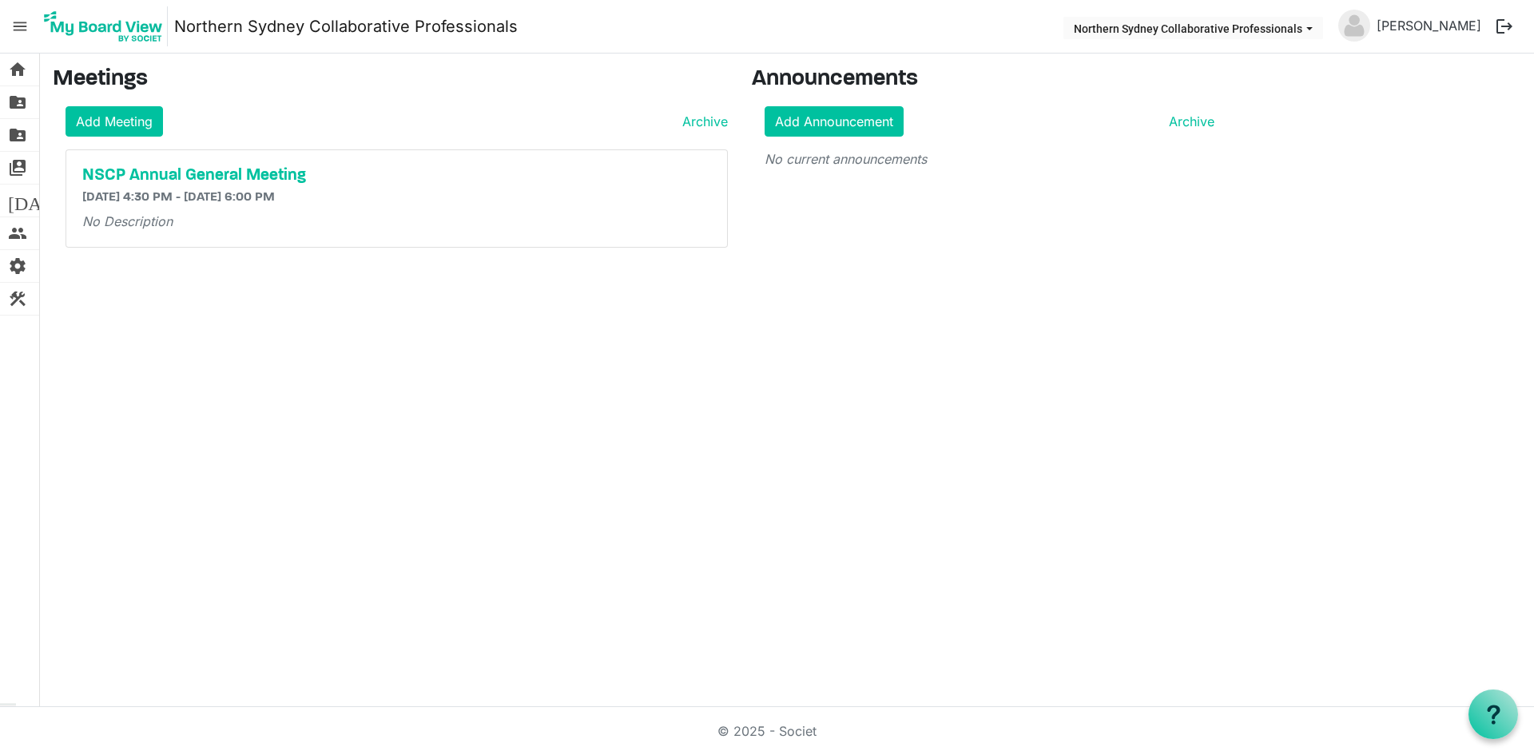
click at [20, 26] on span "menu" at bounding box center [20, 26] width 30 height 30
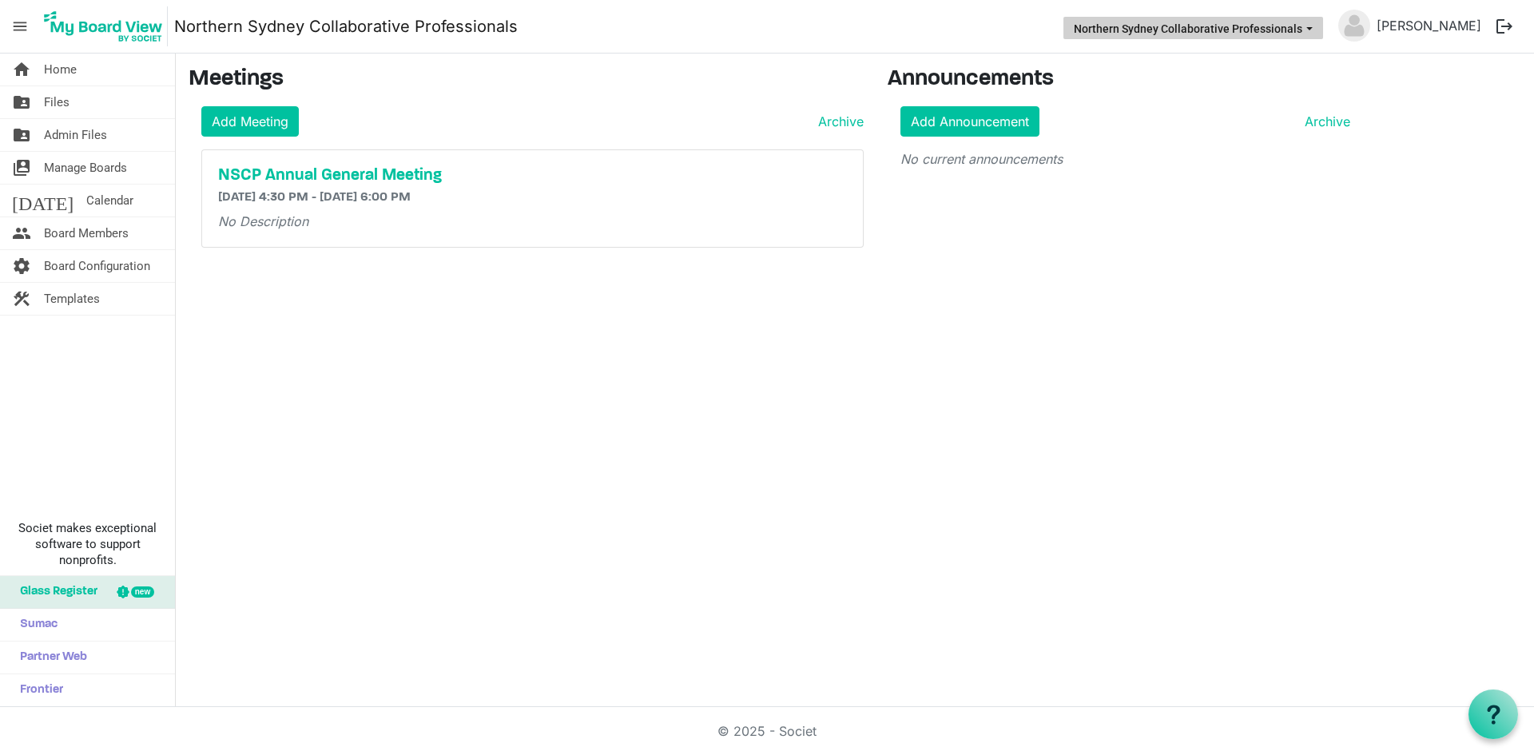
click at [1317, 28] on span "Northern Sydney Collaborative Professionals dropdownbutton" at bounding box center [1309, 29] width 14 height 6
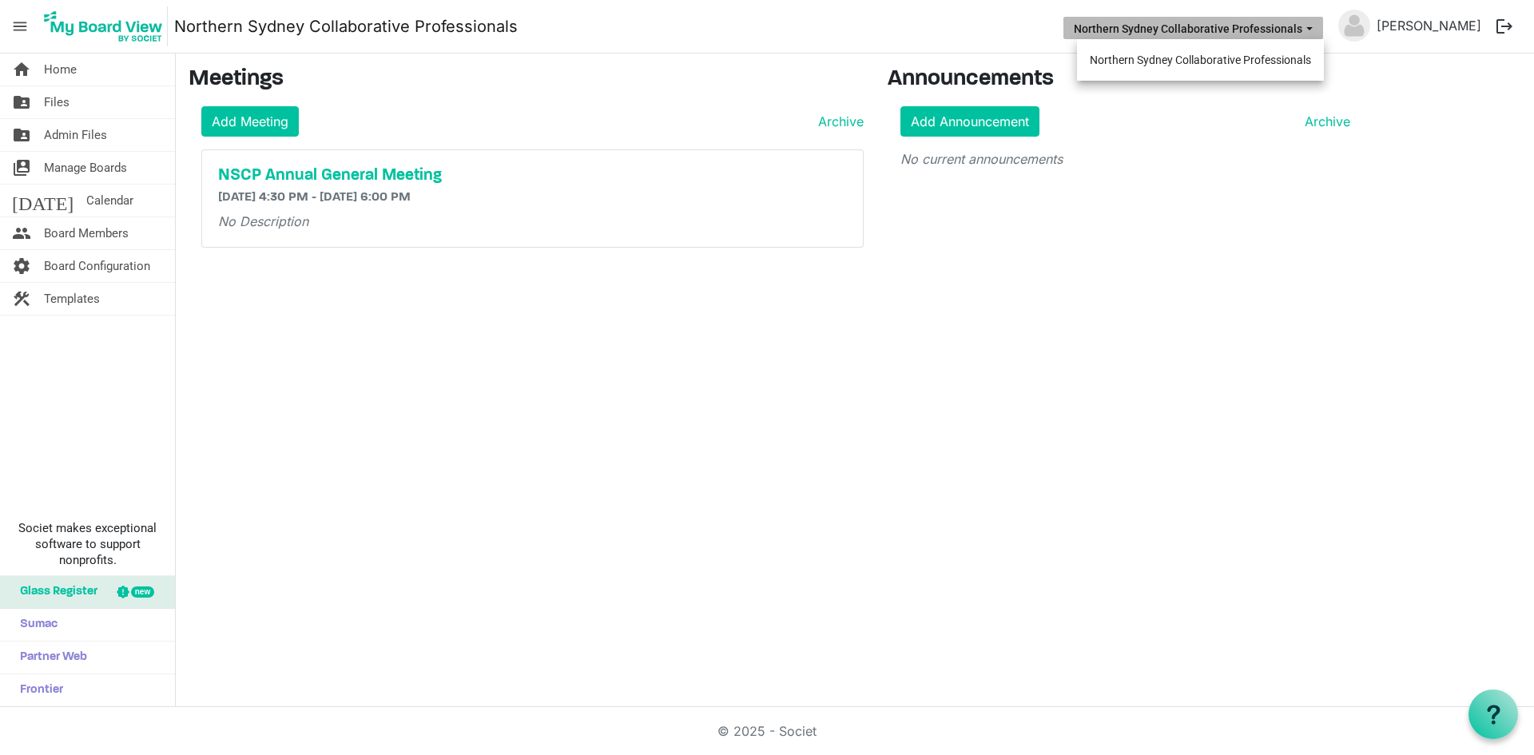
click at [1317, 28] on span "Northern Sydney Collaborative Professionals dropdownbutton" at bounding box center [1309, 29] width 14 height 6
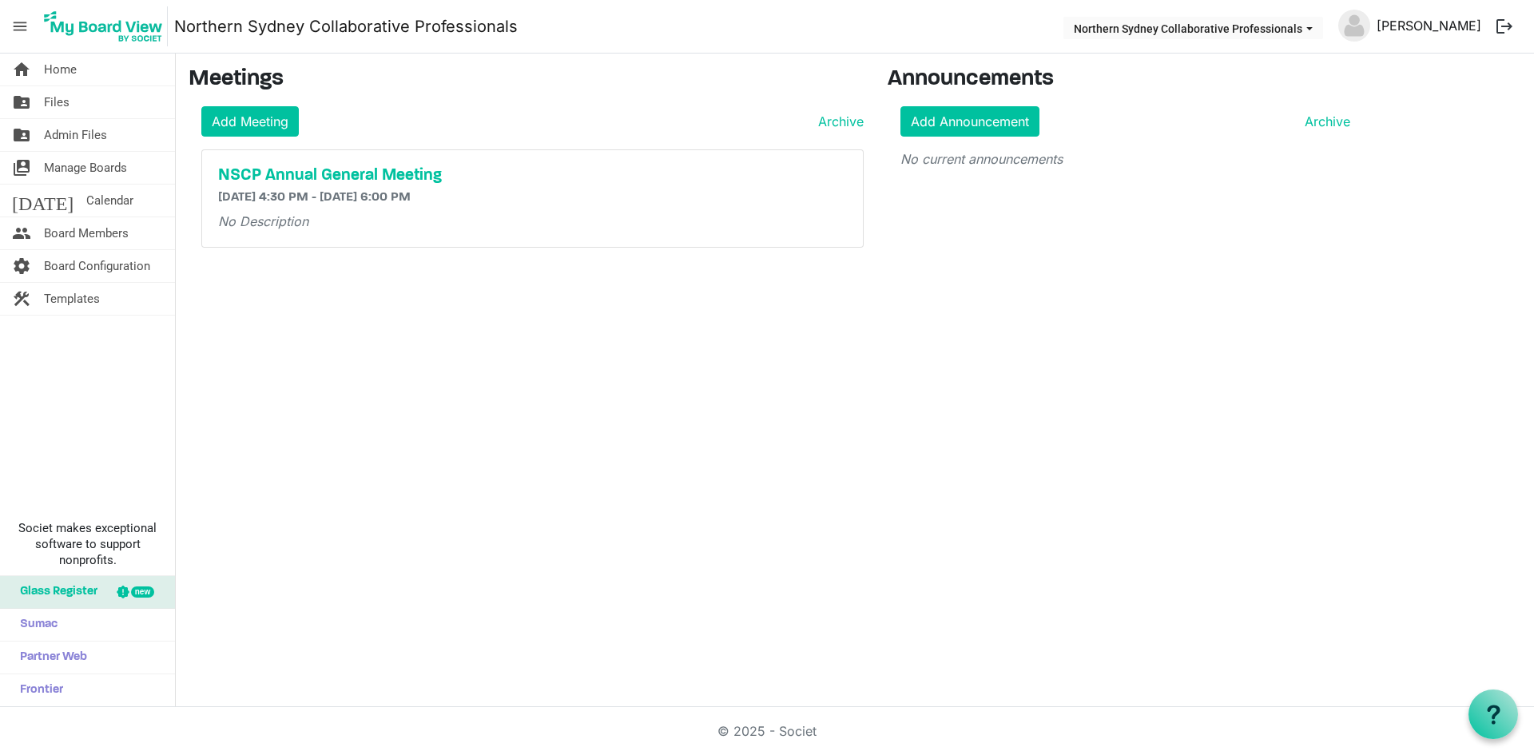
click at [1449, 29] on link "[PERSON_NAME]" at bounding box center [1428, 26] width 117 height 32
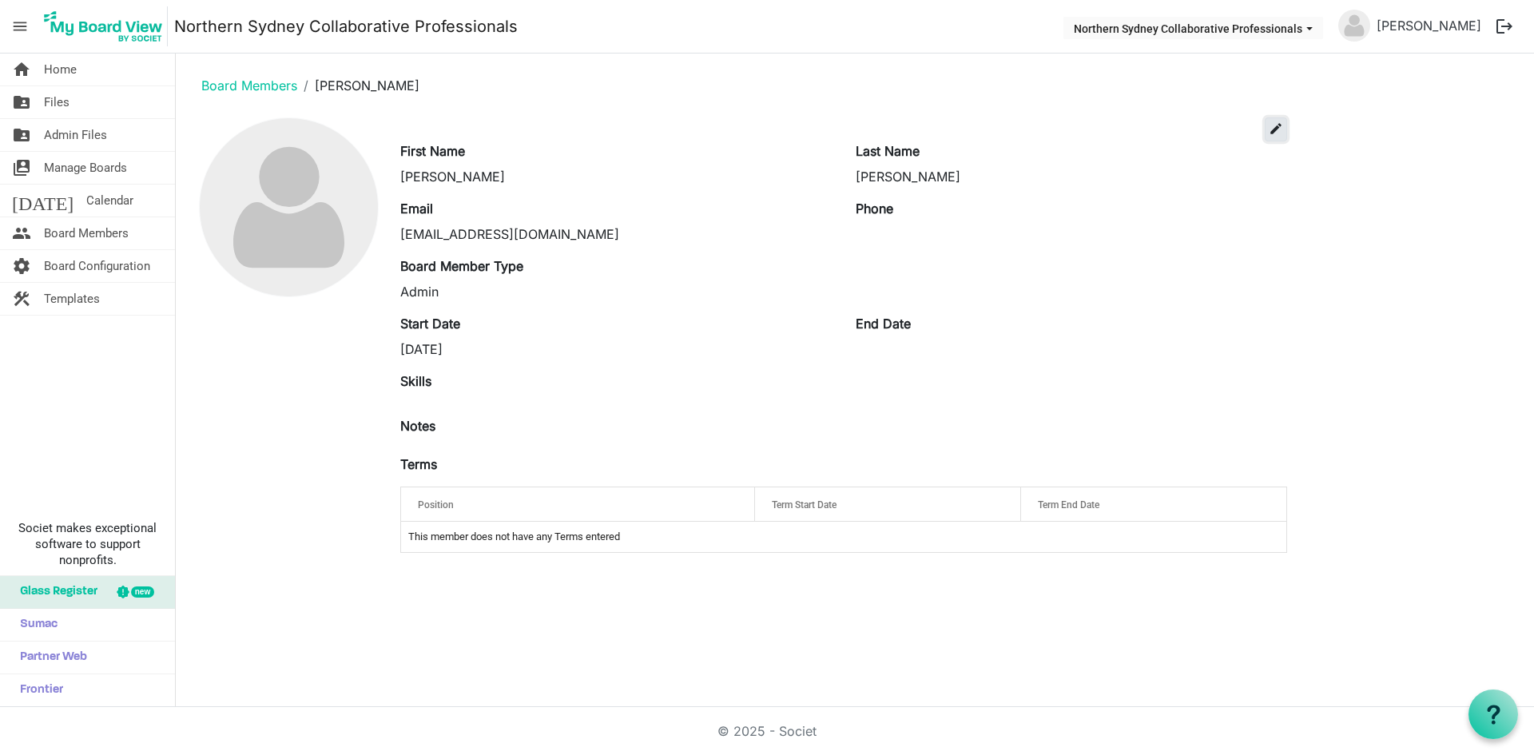
click at [1281, 125] on span "edit" at bounding box center [1276, 128] width 14 height 14
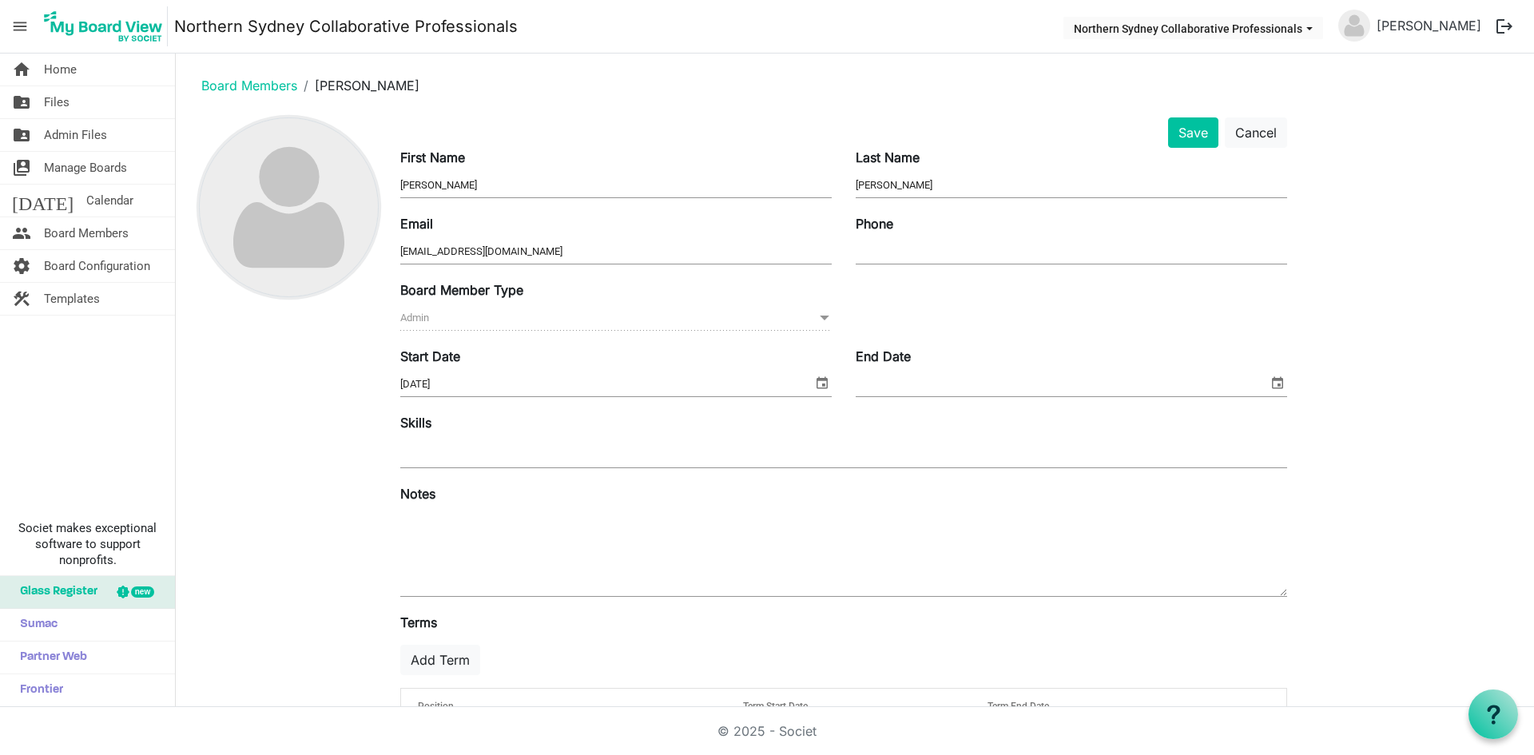
click at [292, 186] on img at bounding box center [289, 207] width 178 height 178
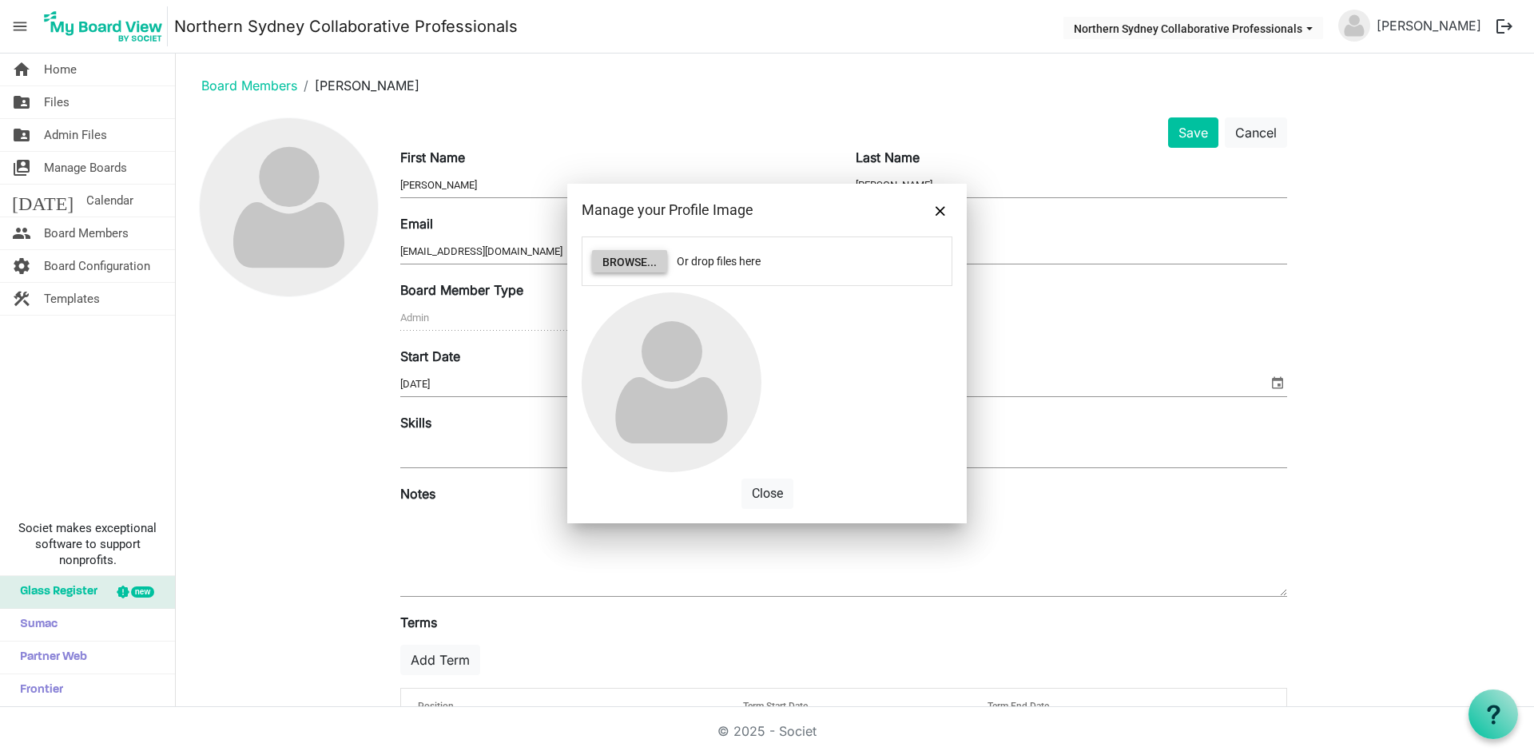
click at [649, 265] on button "Browse..." at bounding box center [629, 261] width 75 height 22
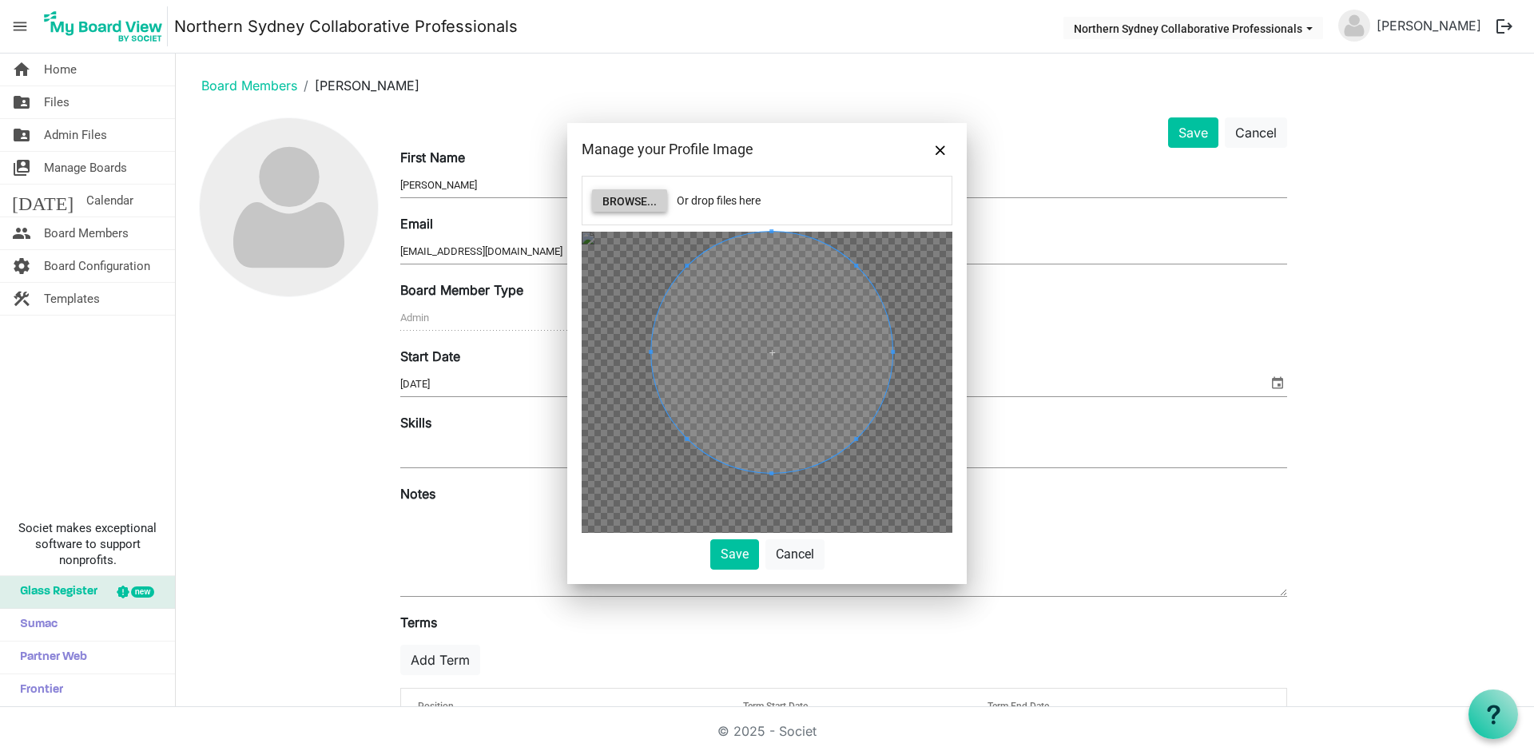
click at [805, 267] on span at bounding box center [771, 352] width 241 height 241
click at [736, 552] on button "Save" at bounding box center [734, 554] width 49 height 30
click at [0, 0] on div at bounding box center [0, 0] width 0 height 0
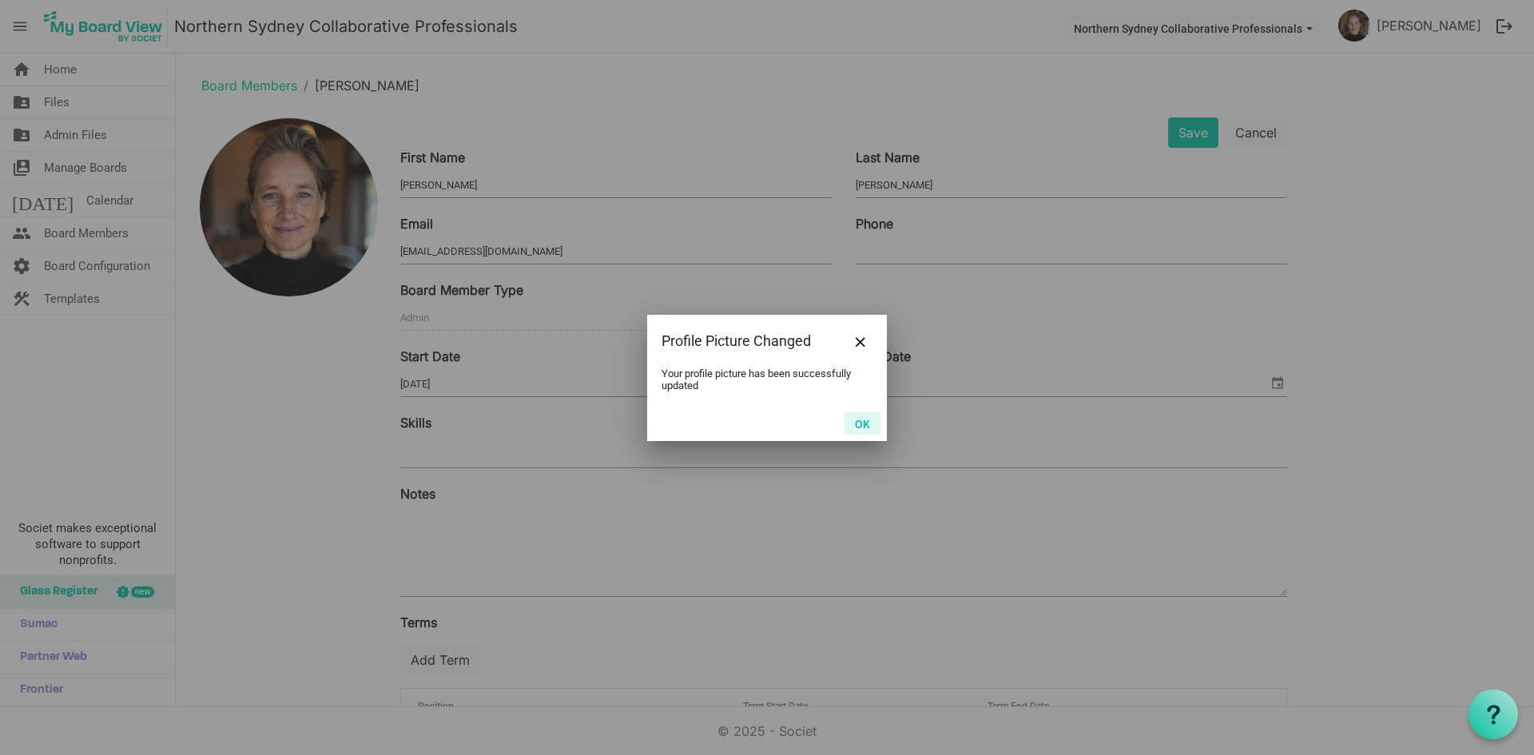
click at [861, 423] on button "OK" at bounding box center [863, 423] width 36 height 22
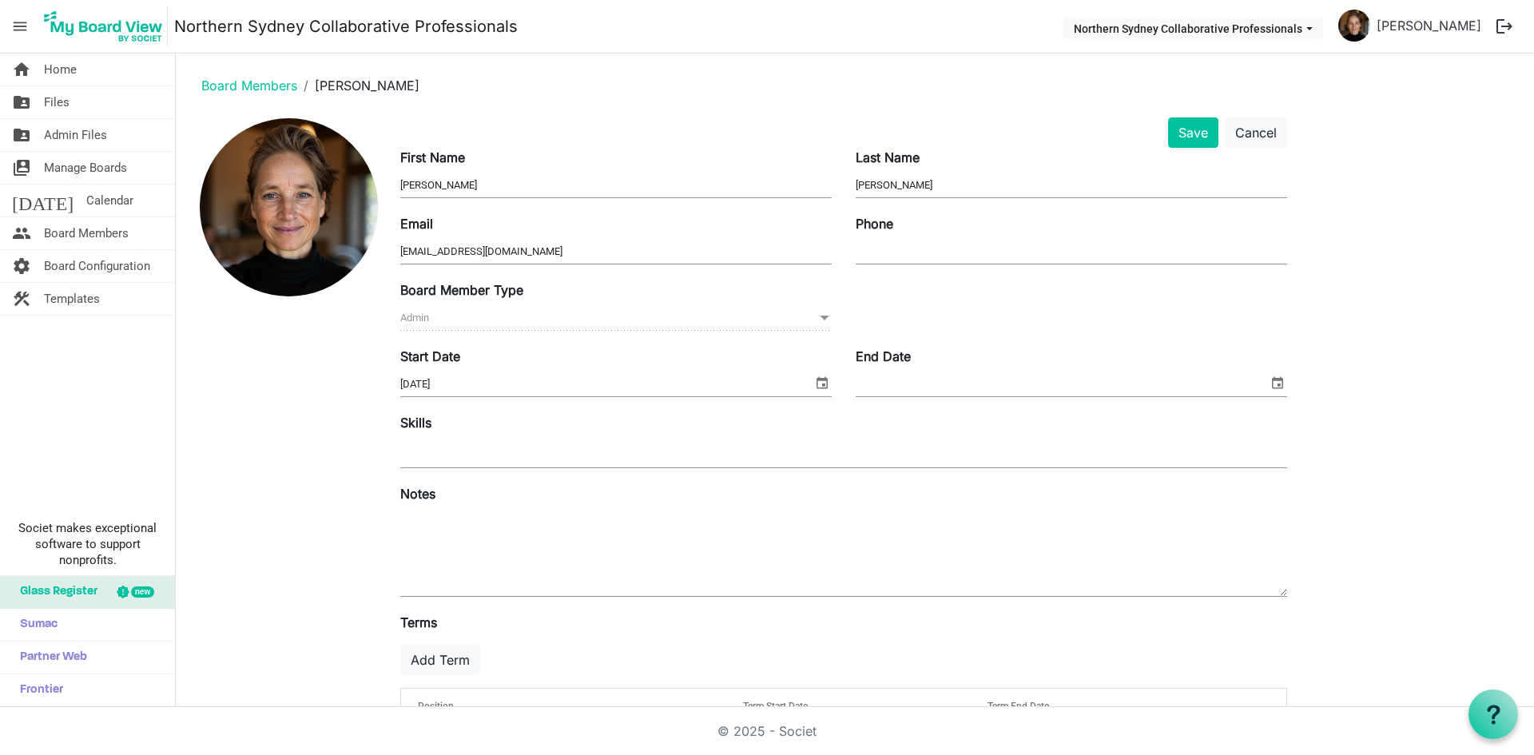
click at [895, 256] on input "Phone" at bounding box center [1071, 252] width 431 height 24
type input "0413 889 989"
click at [1197, 128] on button "Save" at bounding box center [1193, 132] width 50 height 30
